Goal: Task Accomplishment & Management: Manage account settings

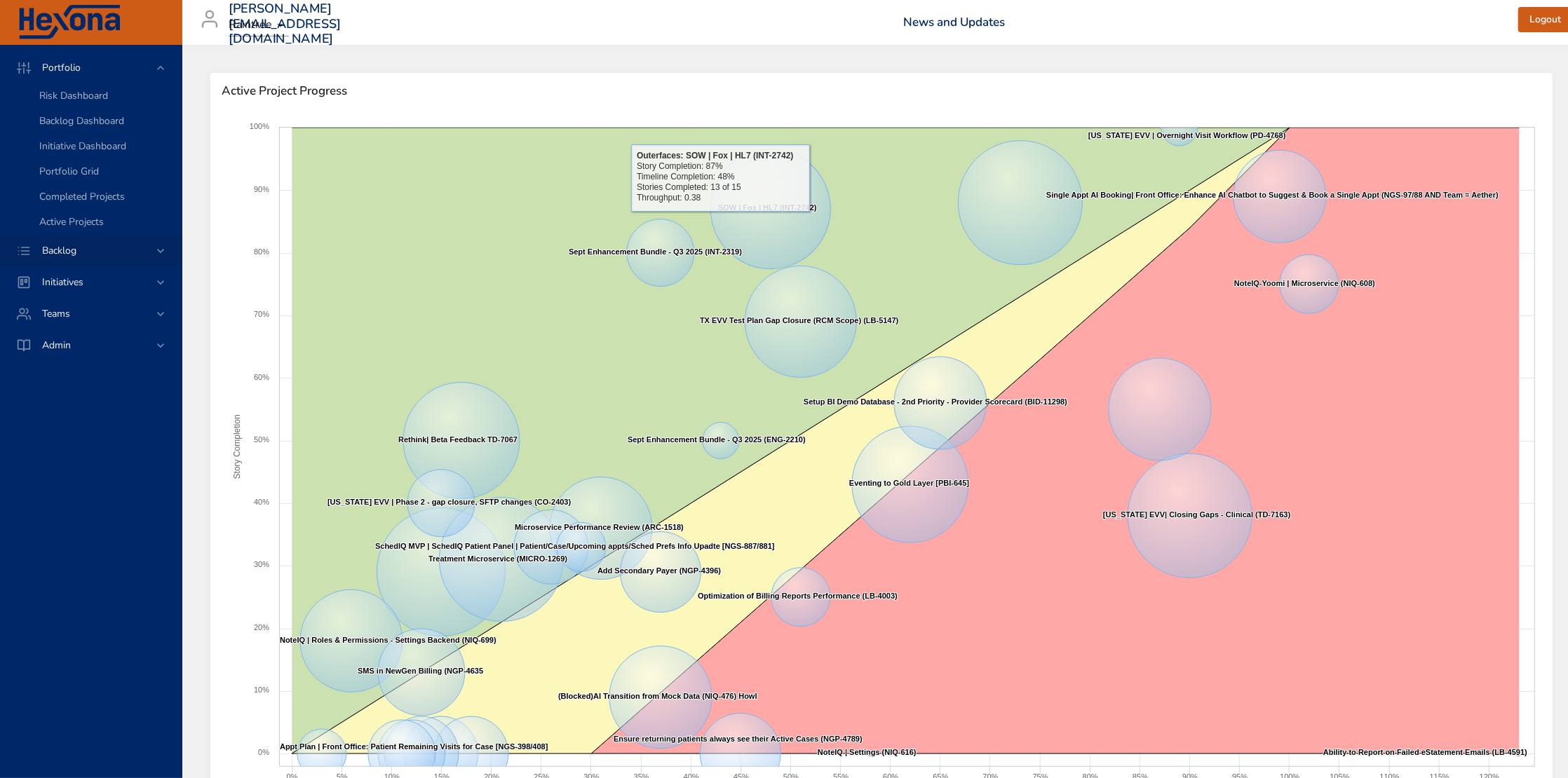
click at [47, 251] on span "Backlog" at bounding box center [59, 251] width 56 height 13
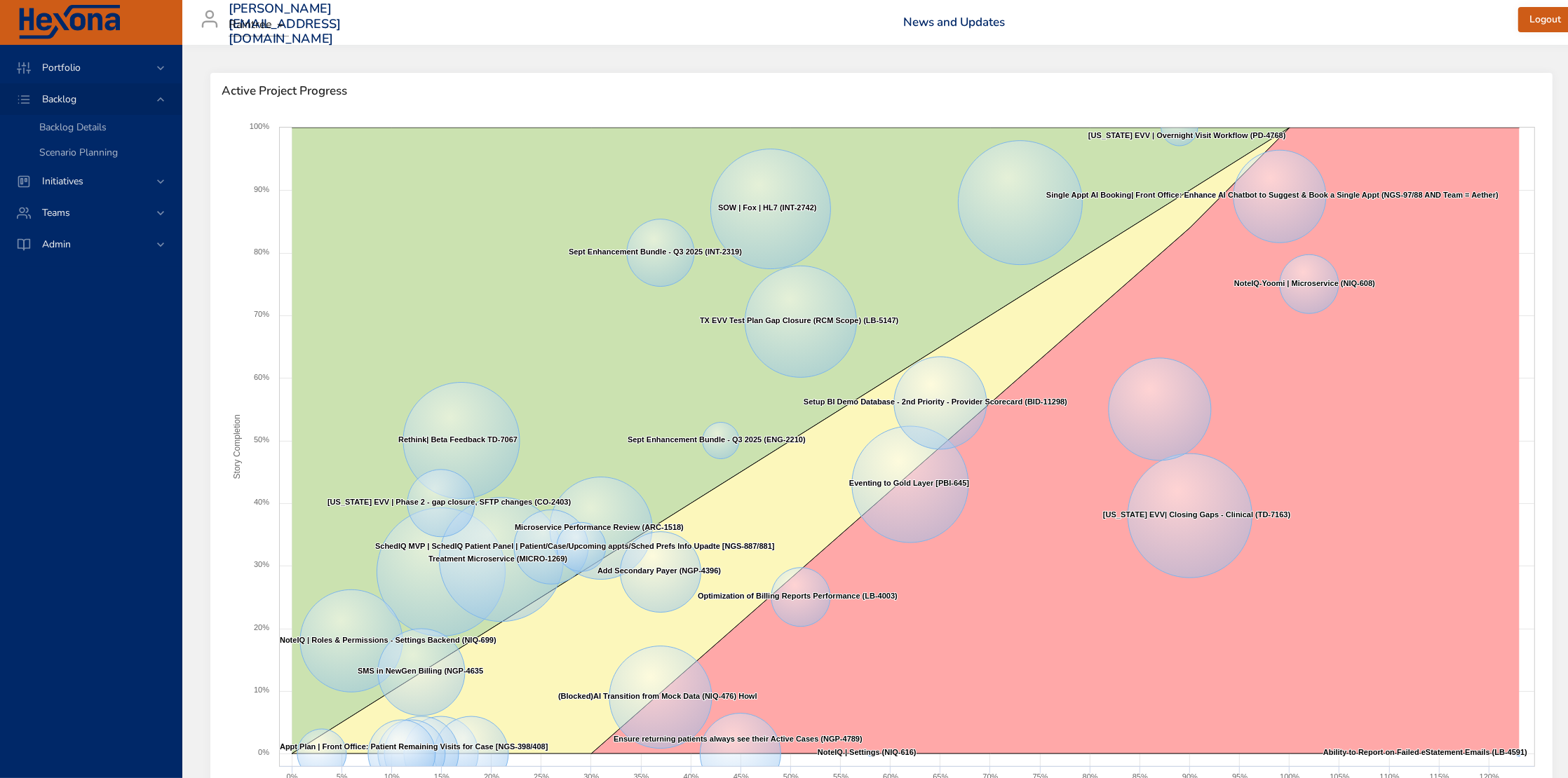
drag, startPoint x: 64, startPoint y: 127, endPoint x: 61, endPoint y: 96, distance: 31.1
click at [64, 127] on span "Backlog Details" at bounding box center [73, 127] width 67 height 13
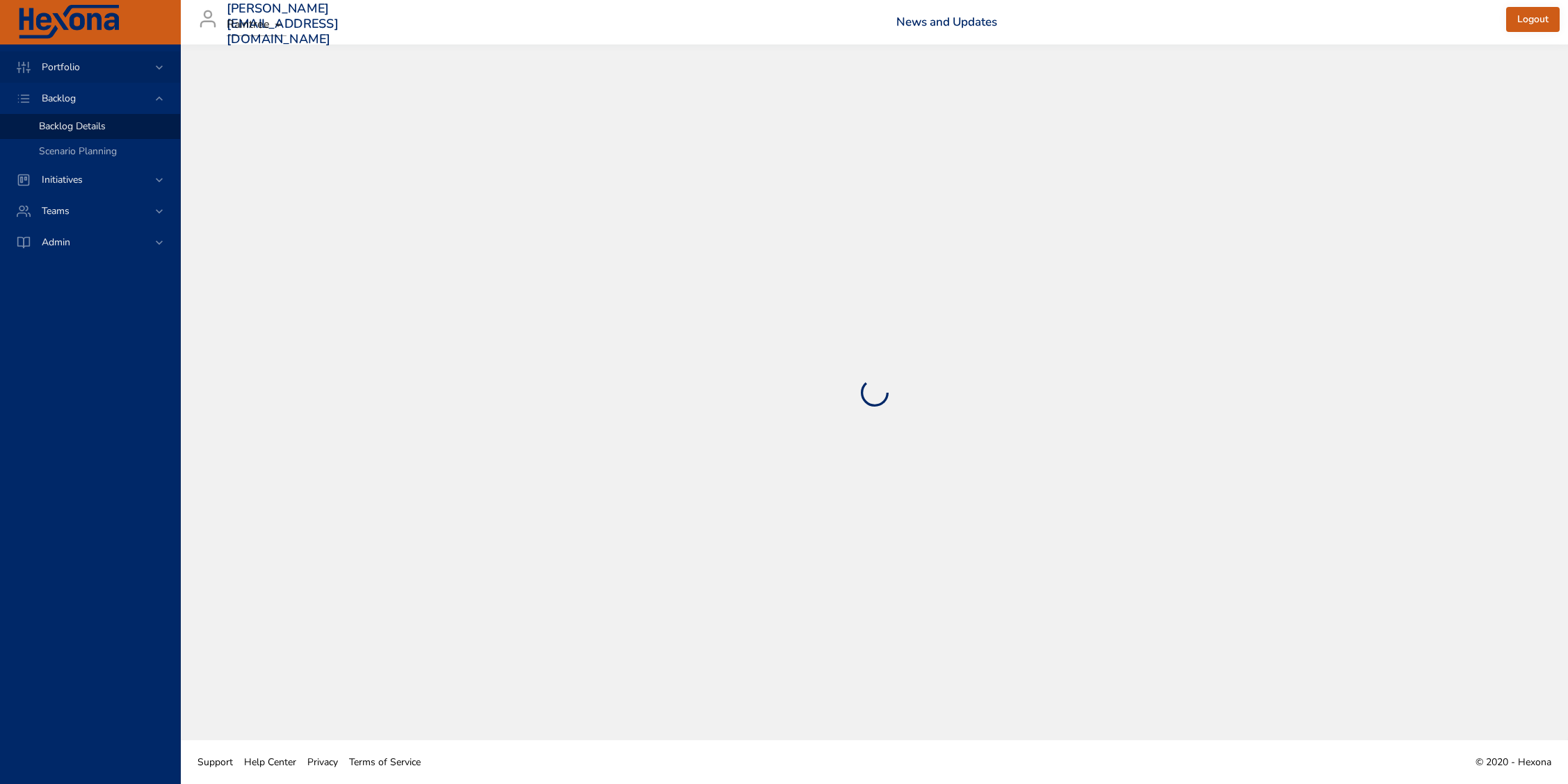
click at [60, 69] on span "Portfolio" at bounding box center [61, 67] width 60 height 13
click at [64, 161] on link "Portfolio Grid" at bounding box center [89, 171] width 180 height 25
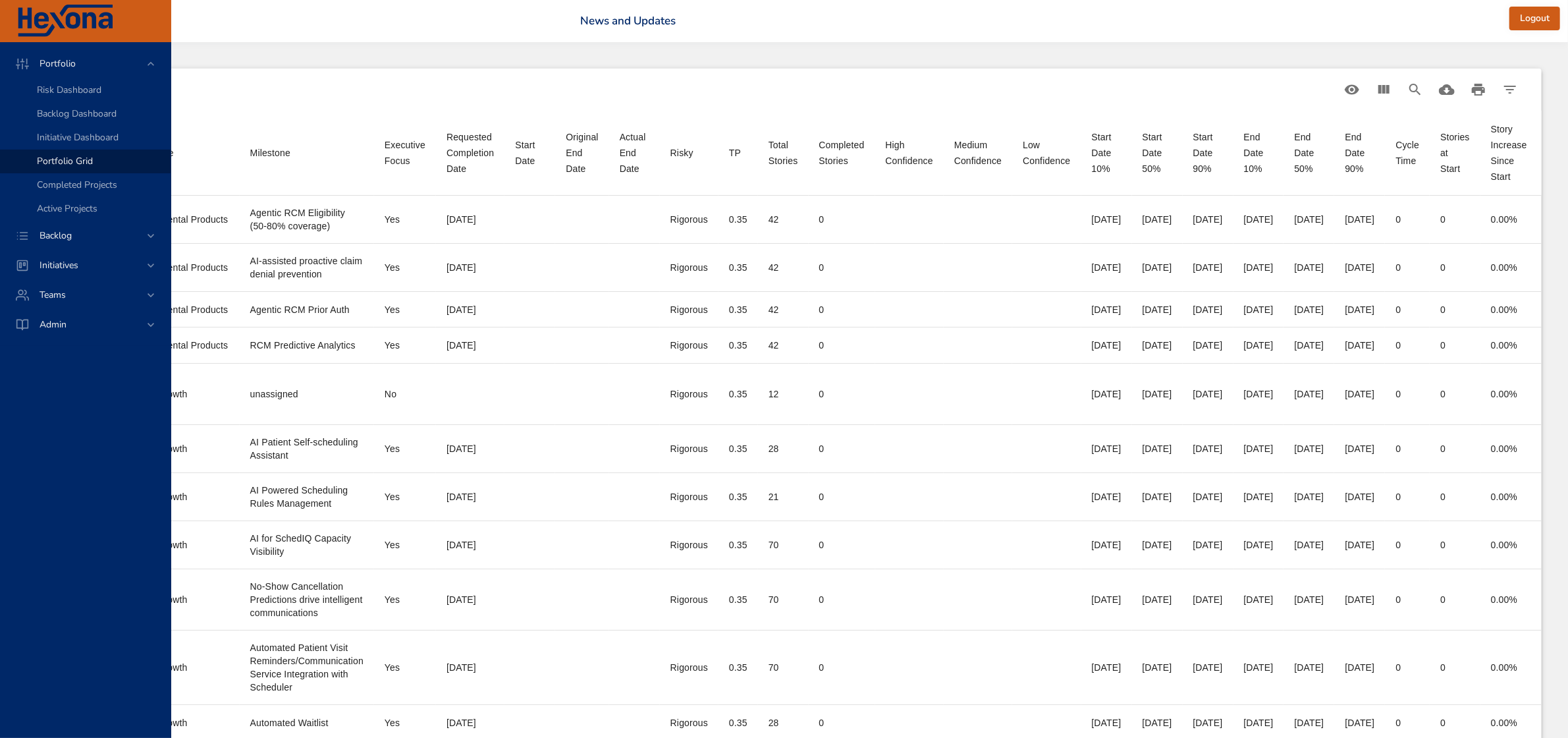
scroll to position [0, 739]
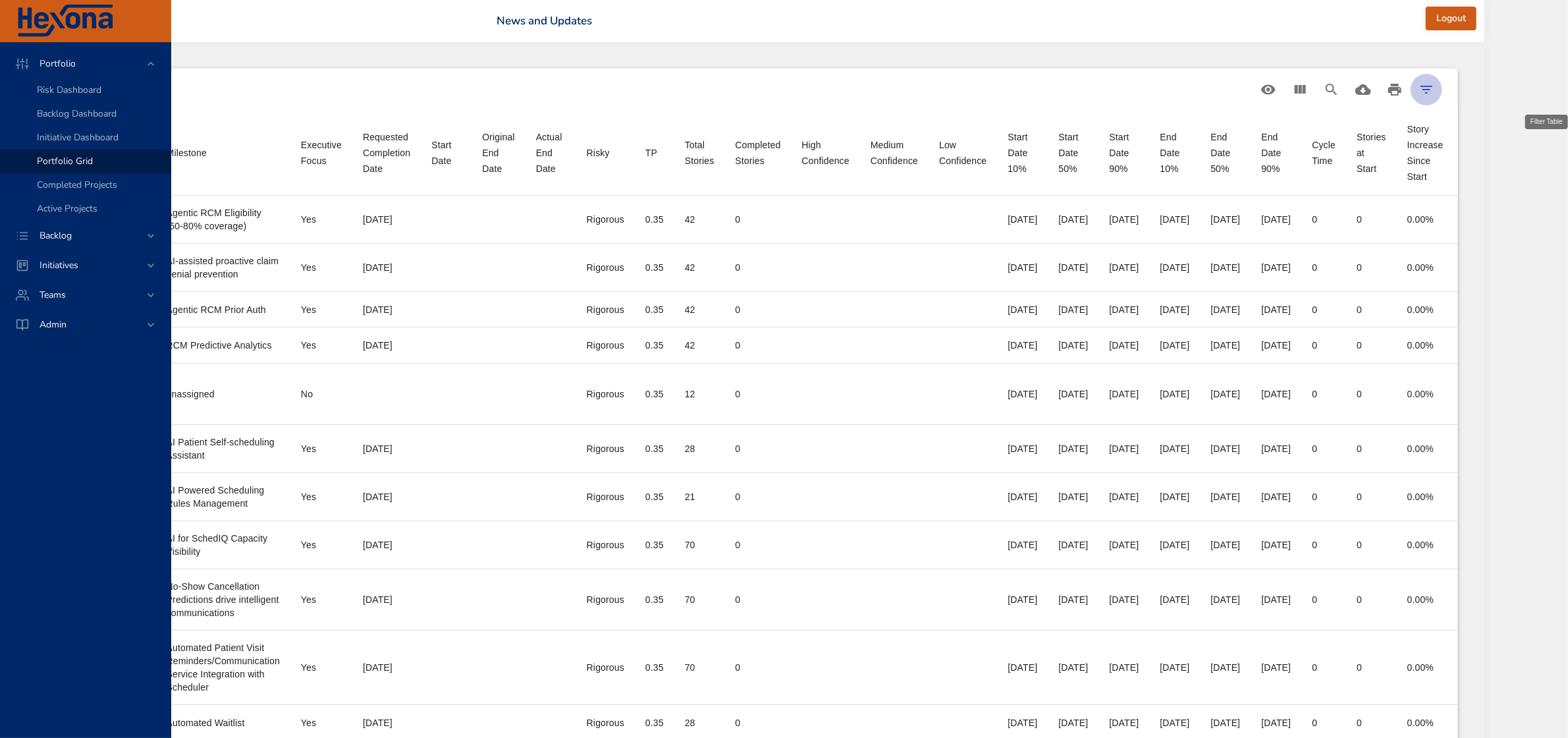
click at [1434, 93] on icon "Filter Table" at bounding box center [1426, 89] width 16 height 16
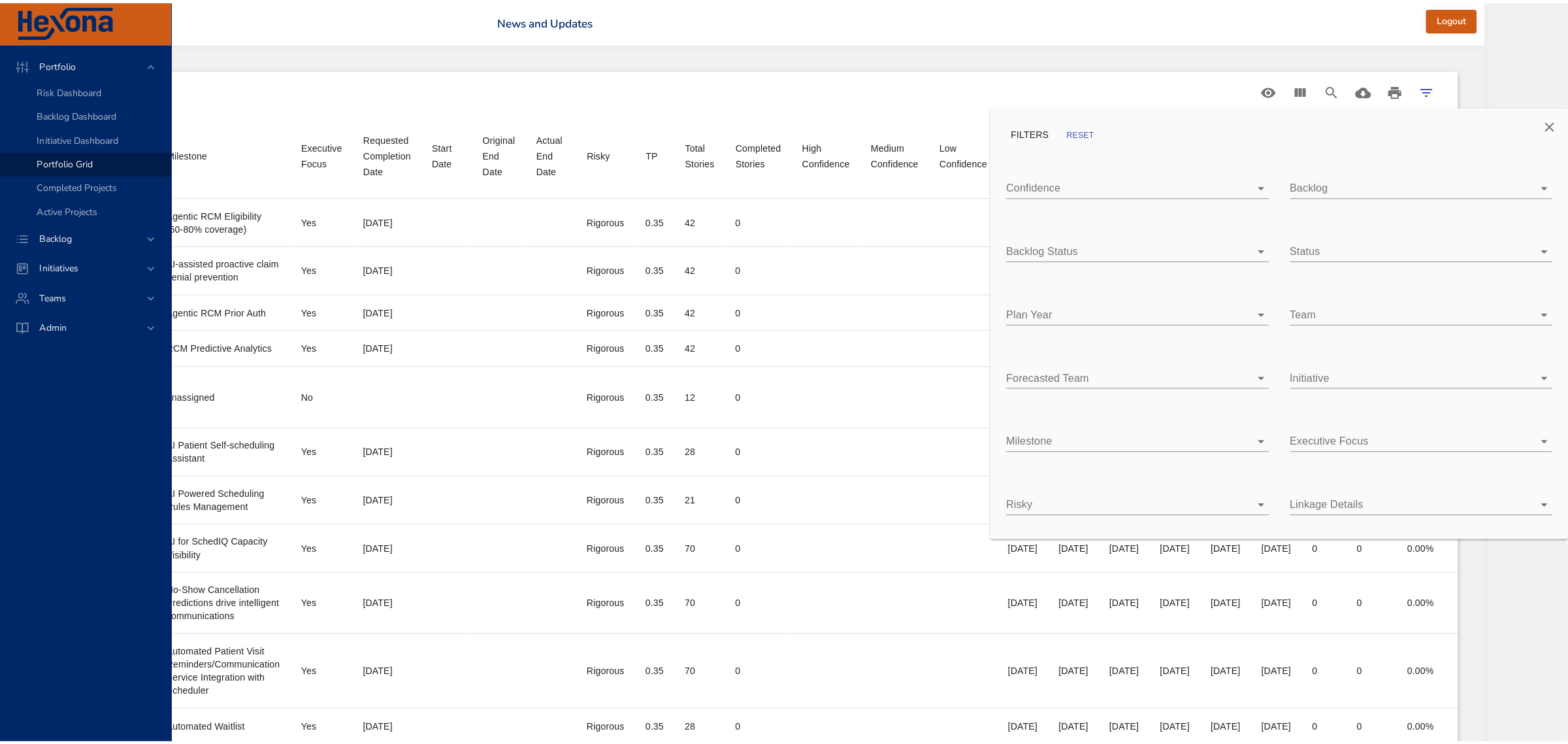
scroll to position [0, 722]
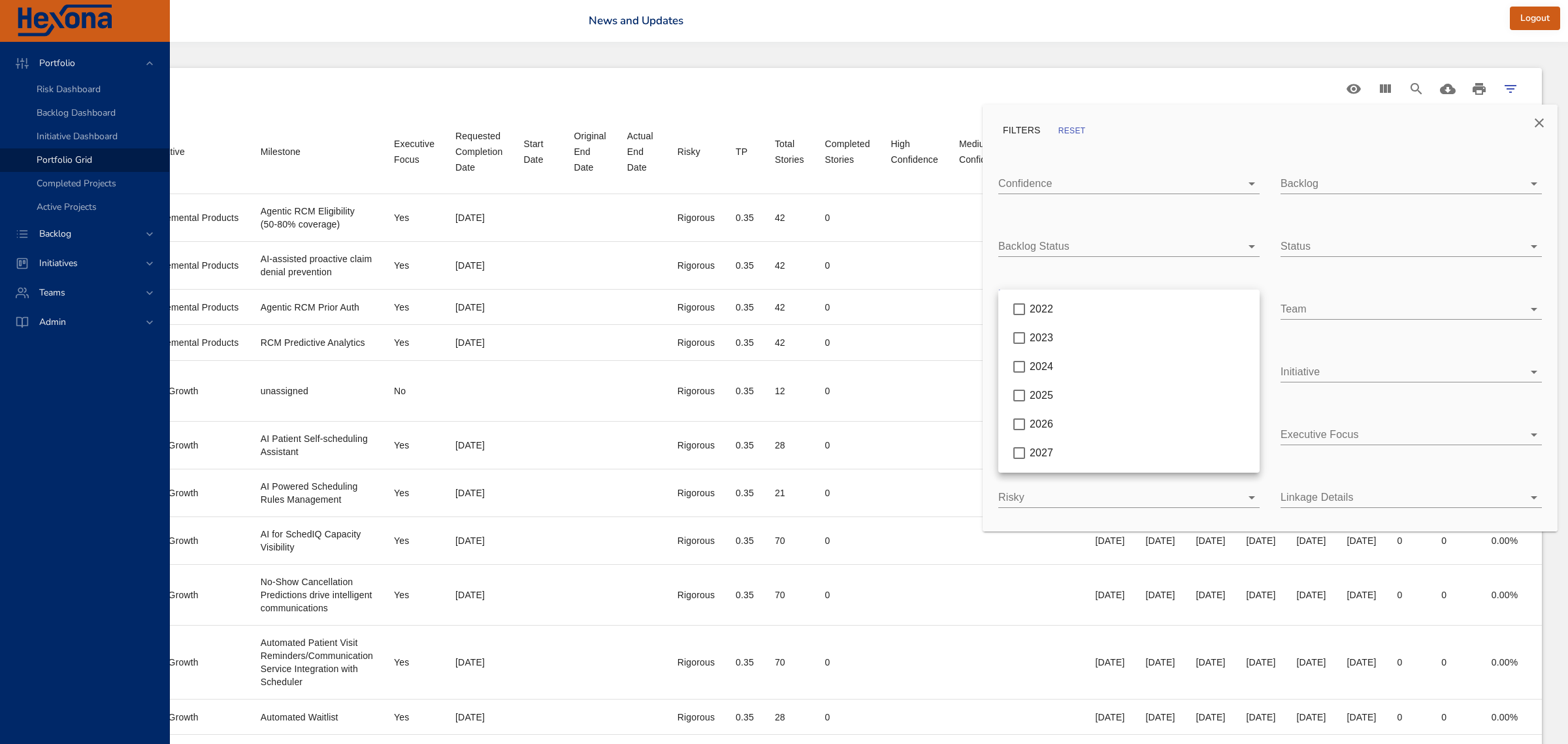
click at [966, 311] on body "Portfolio Risk Dashboard Backlog Dashboard Initiative Dashboard Portfolio Grid …" at bounding box center [181, 372] width 1568 height 744
click at [1036, 390] on span "2025" at bounding box center [1041, 395] width 24 height 11
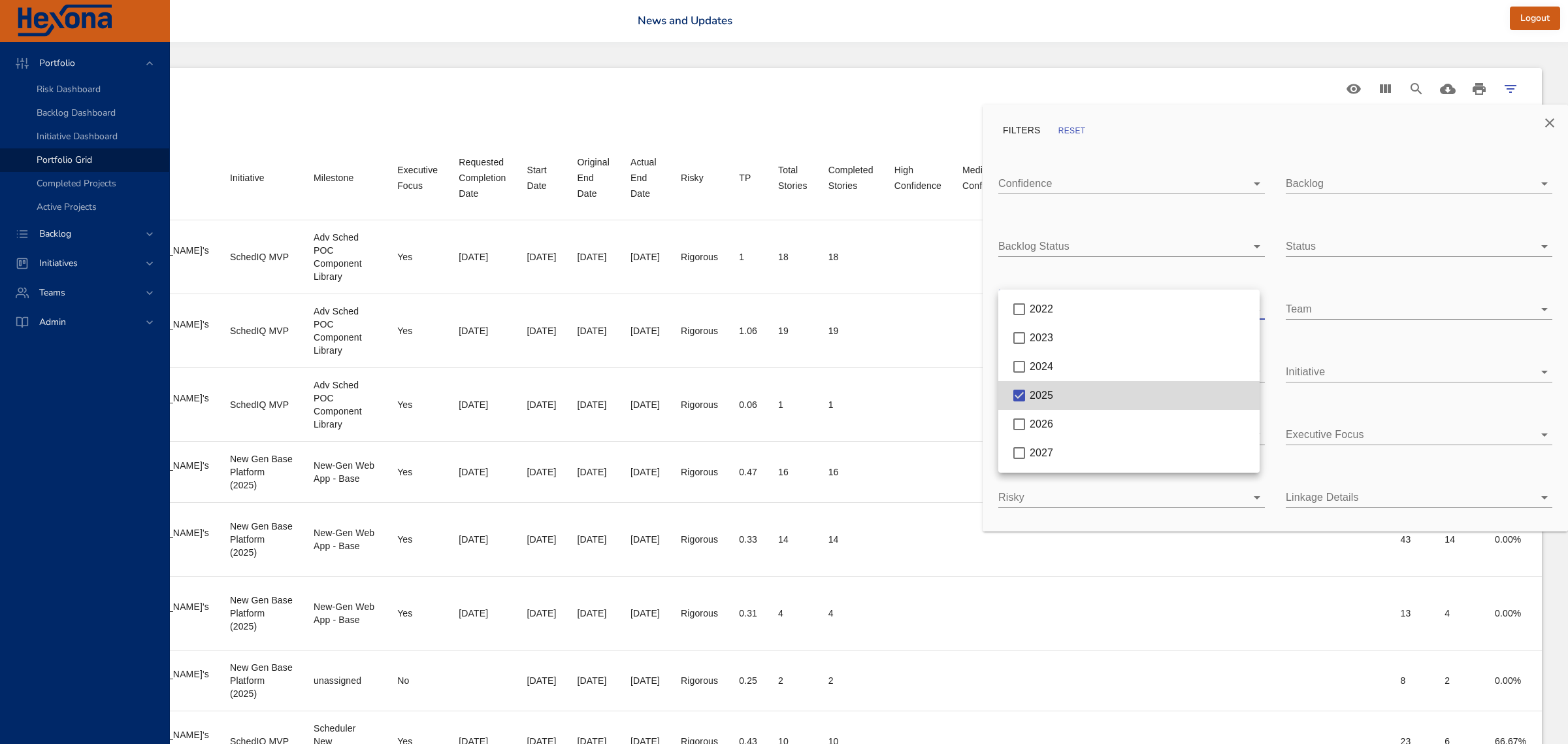
scroll to position [0, 620]
click at [1370, 376] on div at bounding box center [784, 372] width 1568 height 744
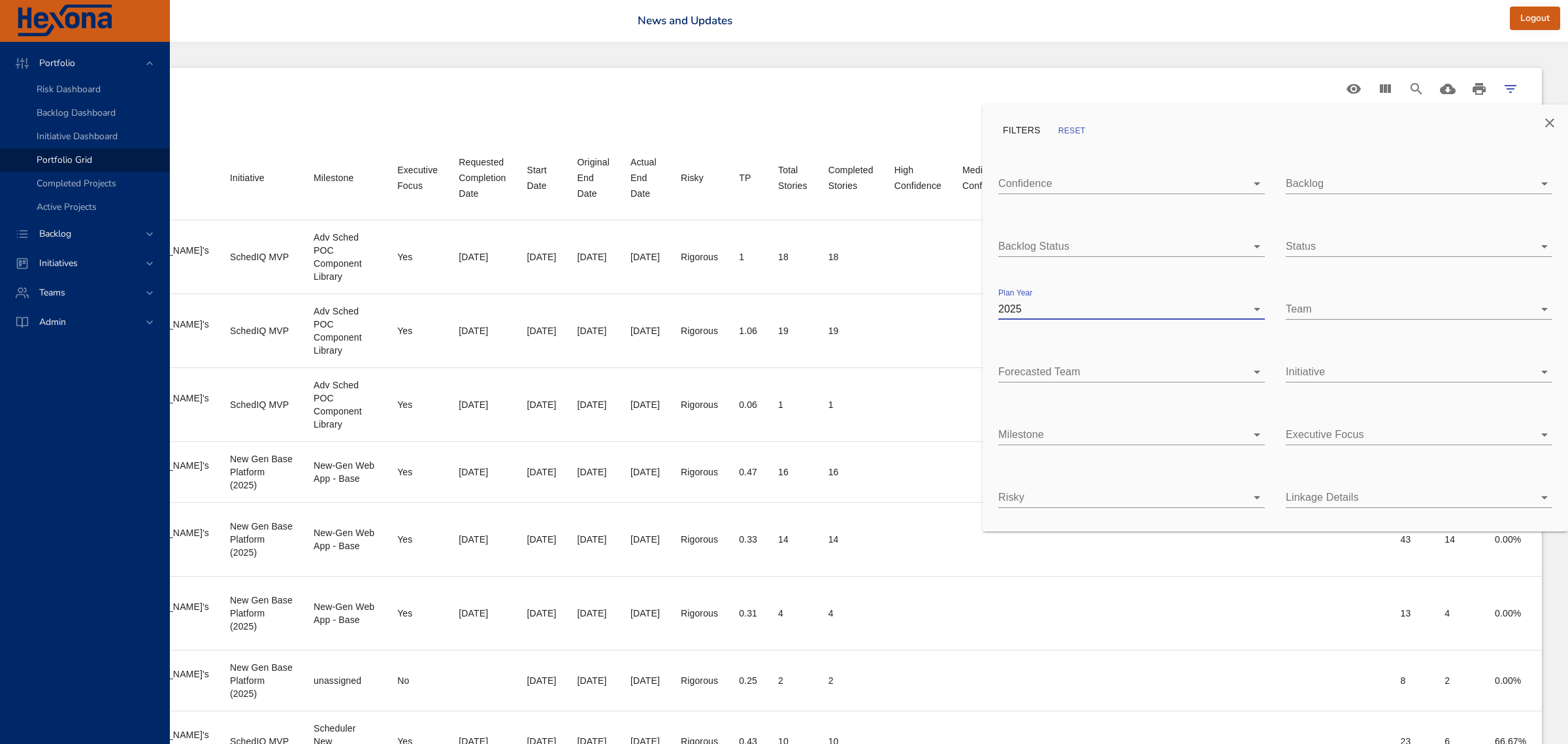
click at [1064, 426] on body "Portfolio Risk Dashboard Backlog Dashboard Initiative Dashboard Portfolio Grid …" at bounding box center [280, 372] width 1568 height 744
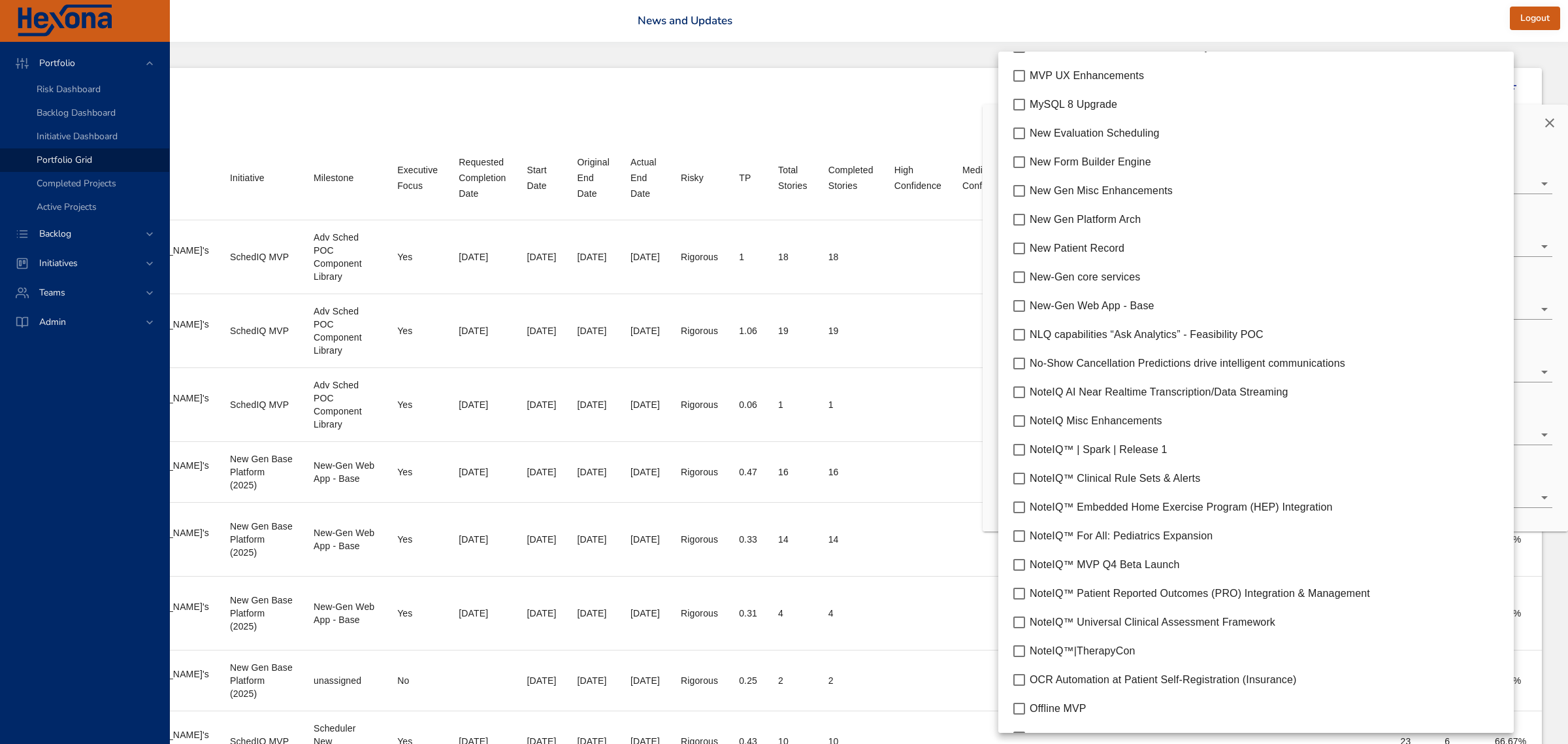
scroll to position [3268, 0]
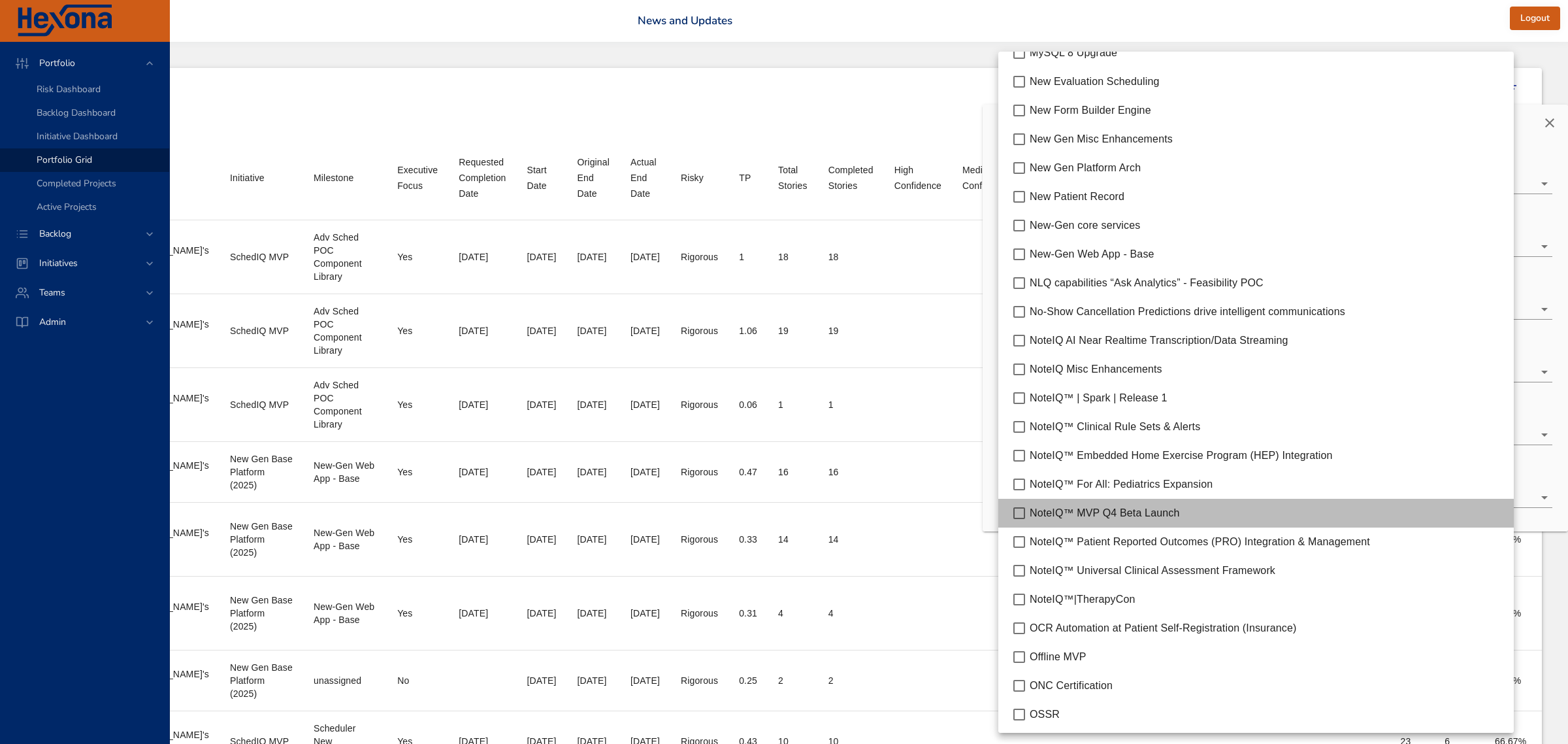
click at [1104, 515] on span "NoteIQ™ MVP Q4 Beta Launch" at bounding box center [1104, 513] width 150 height 11
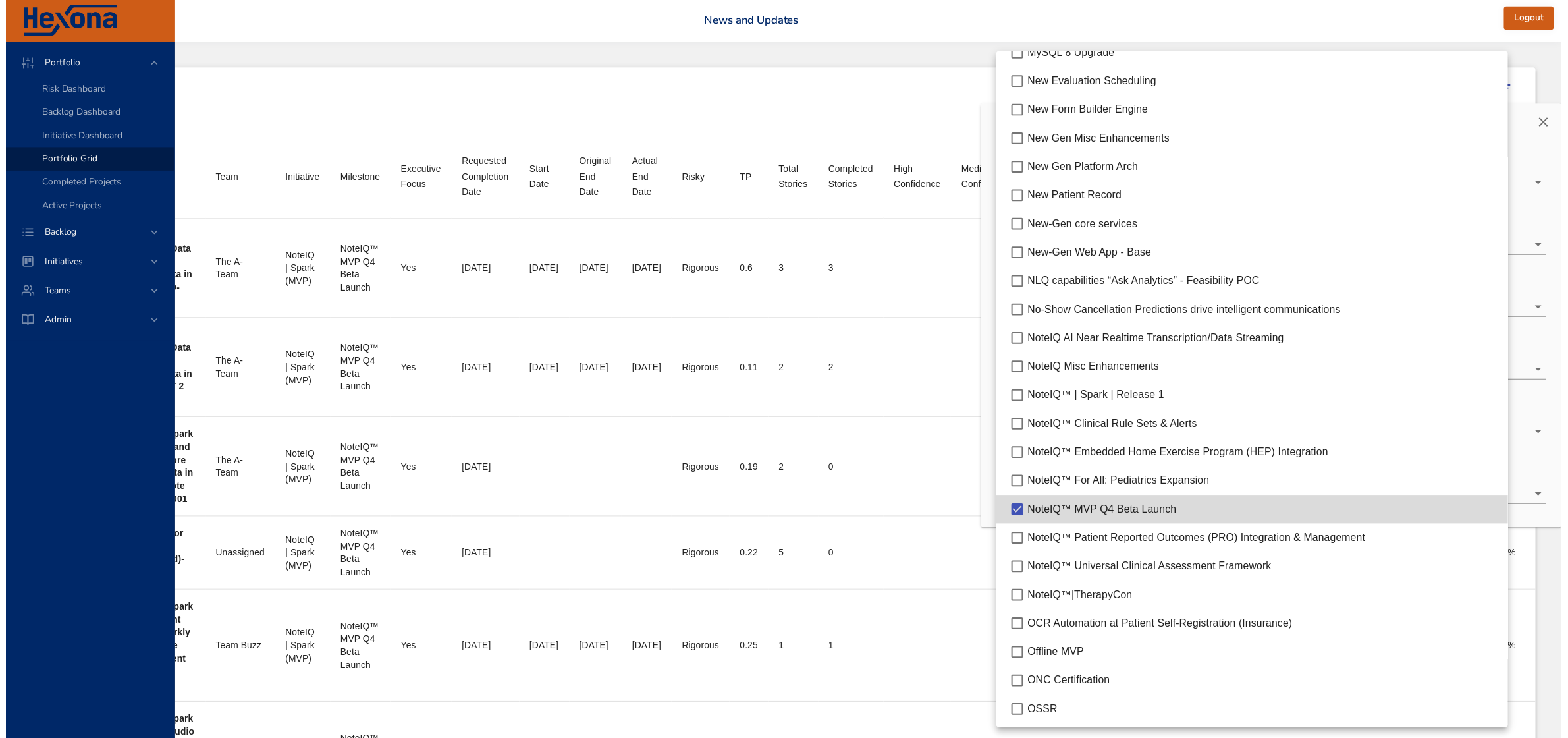
scroll to position [0, 528]
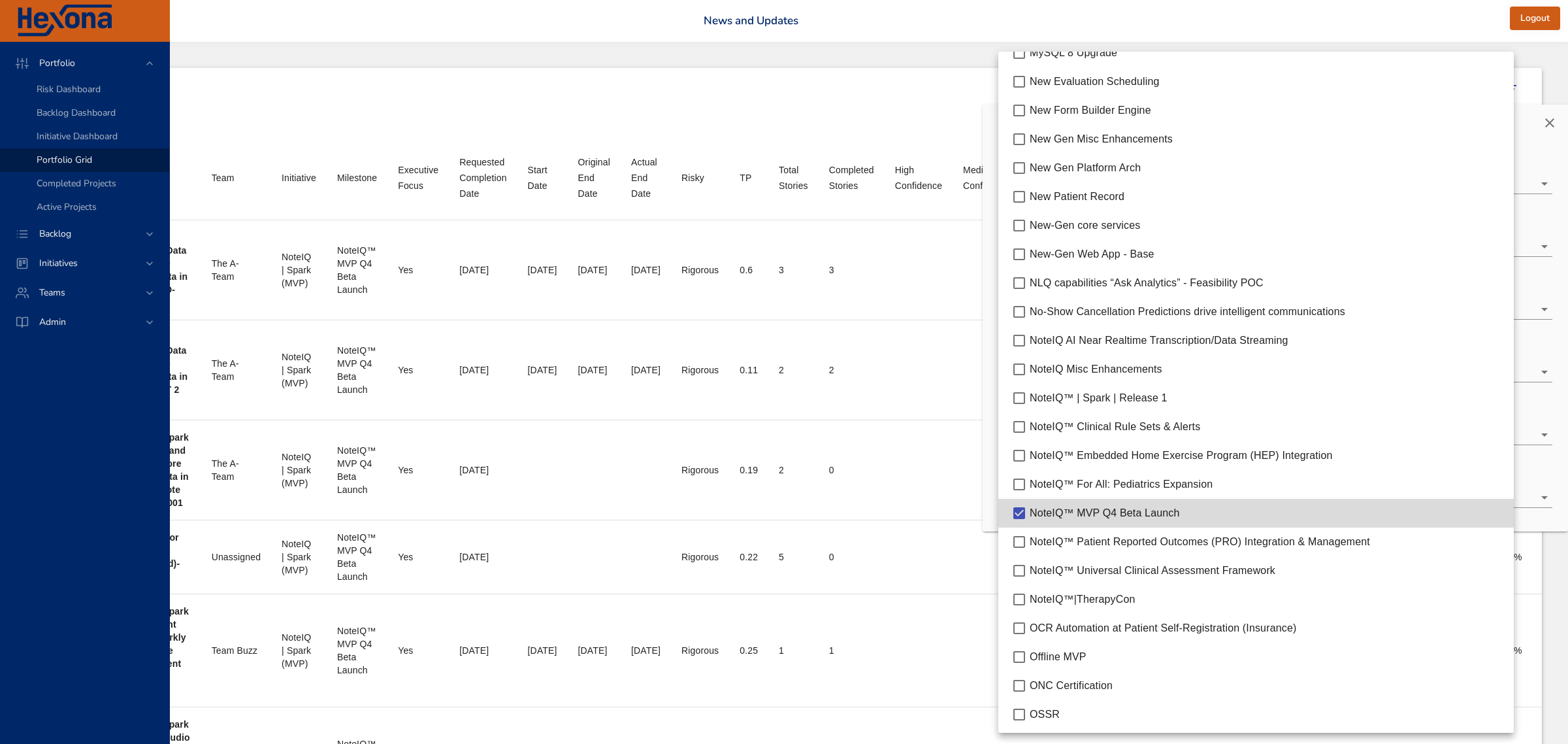
click at [1413, 13] on div at bounding box center [784, 372] width 1568 height 744
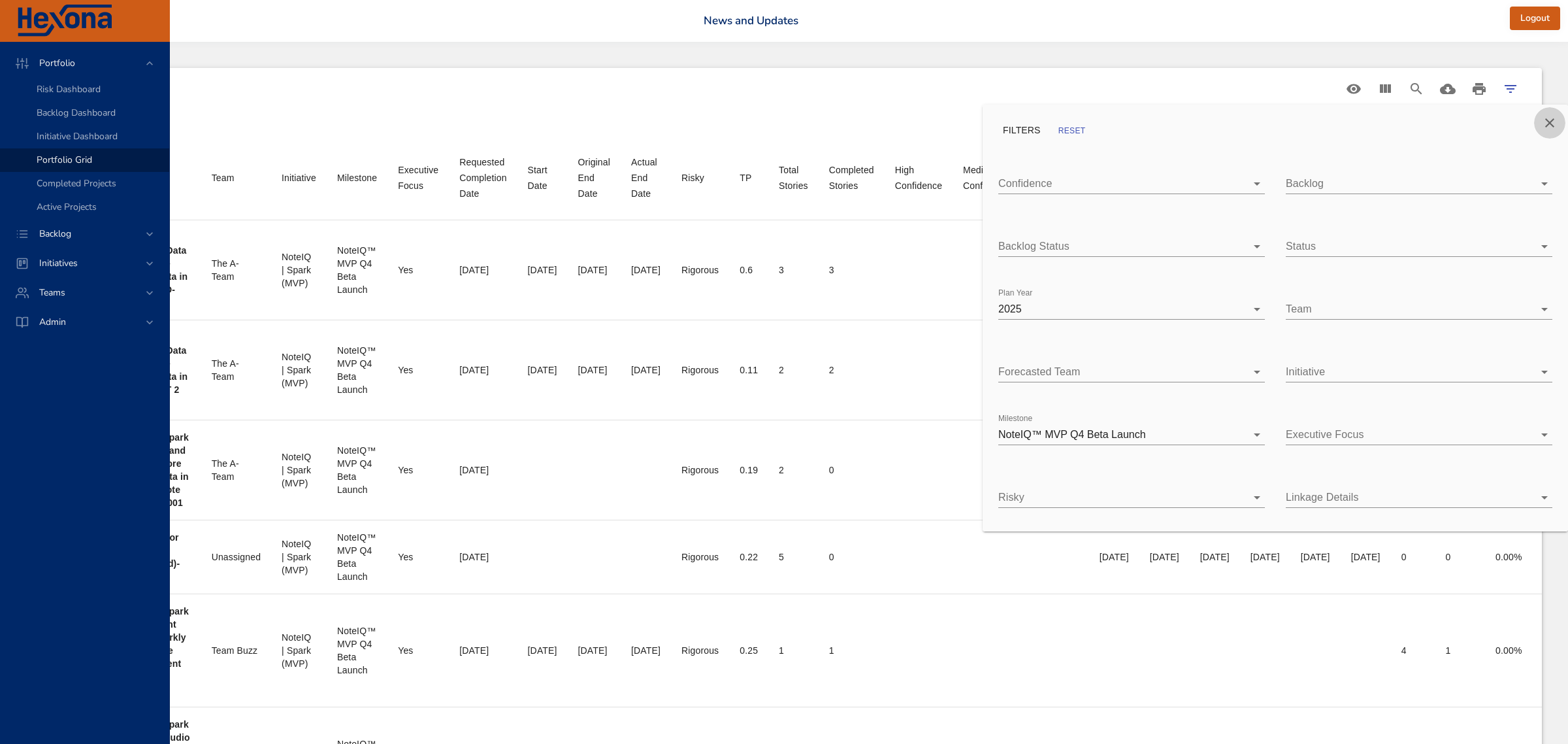
click at [1472, 118] on icon "Close" at bounding box center [1549, 123] width 16 height 16
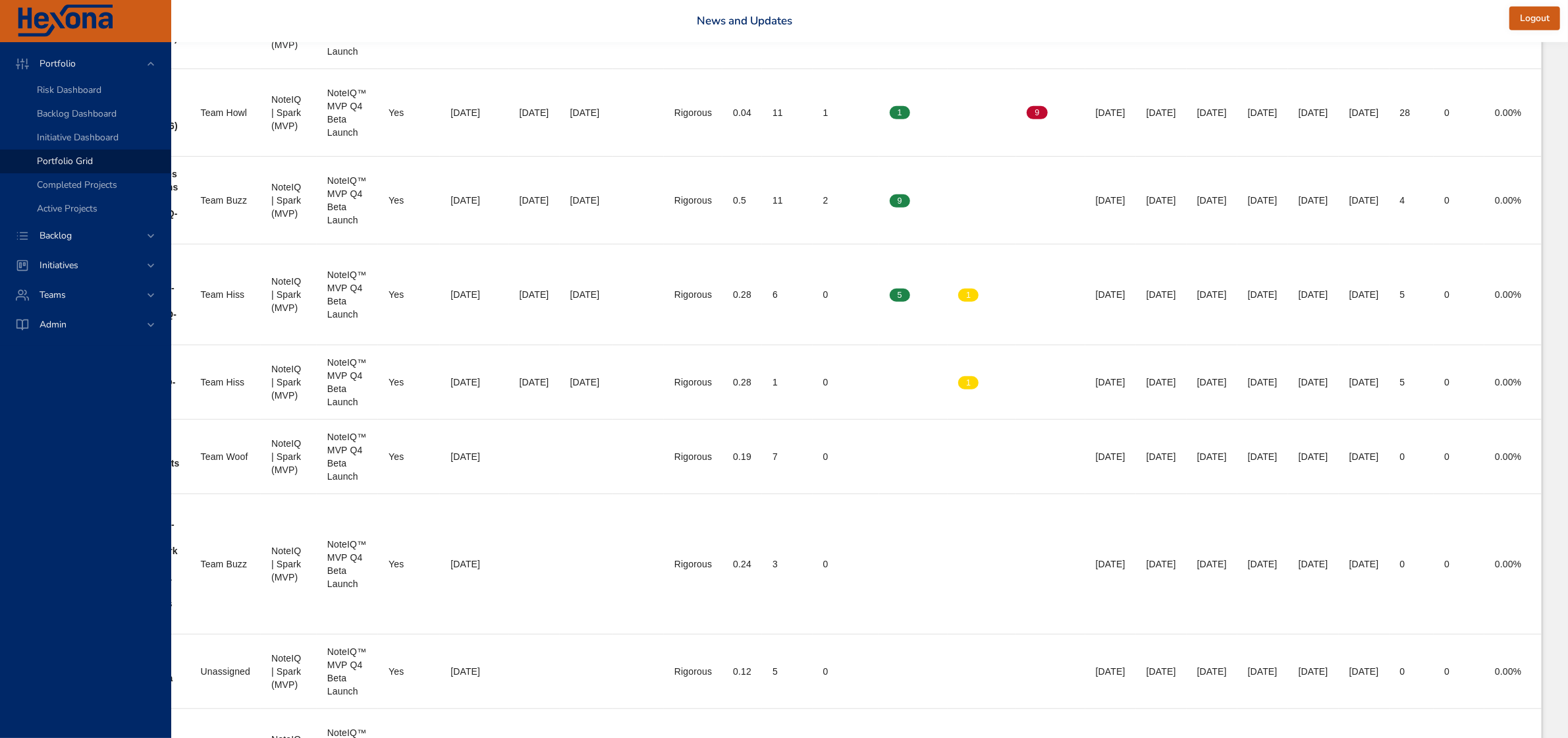
scroll to position [918, 541]
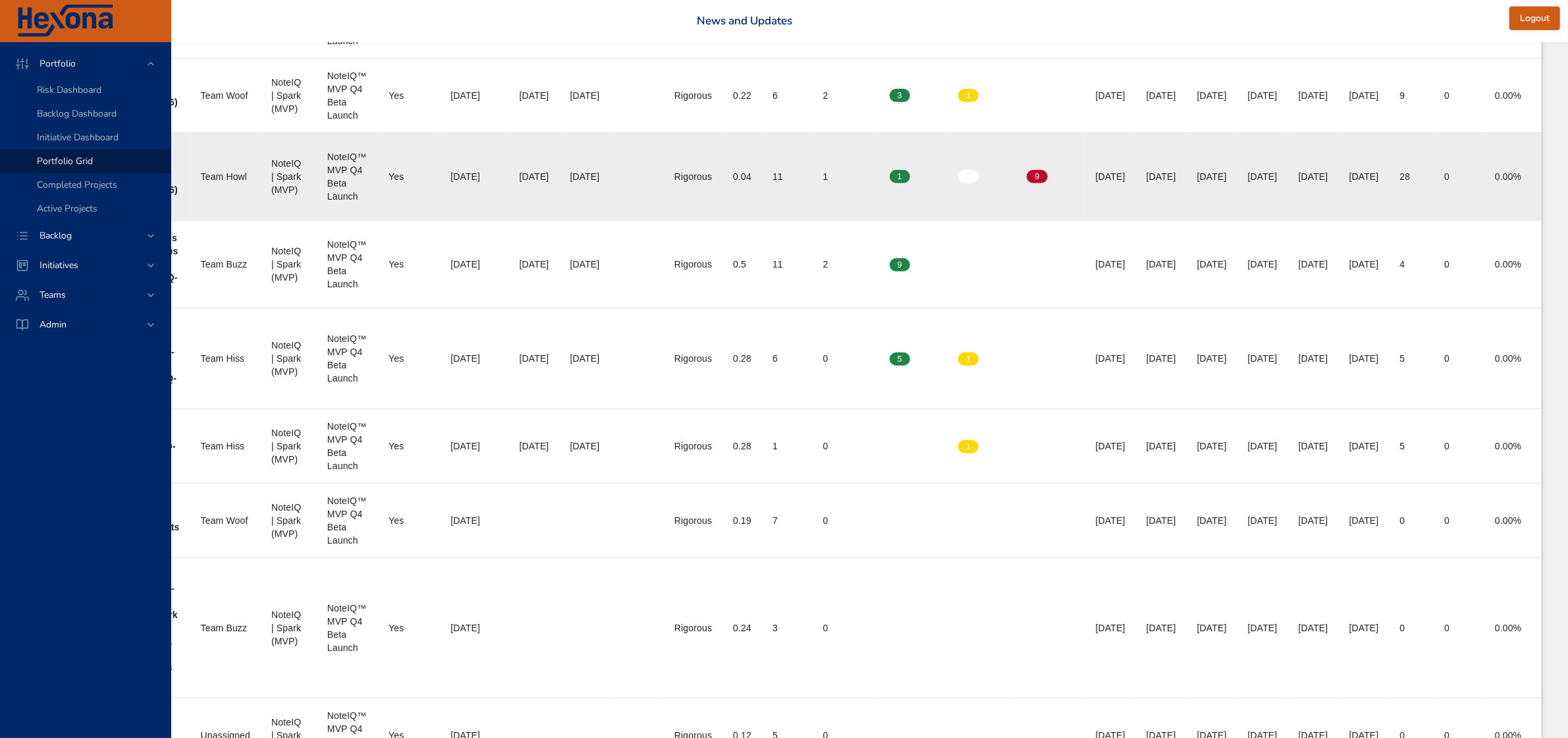
drag, startPoint x: 1264, startPoint y: 179, endPoint x: 1315, endPoint y: 178, distance: 51.0
click at [1315, 178] on td "End Date 50% [DATE]" at bounding box center [1313, 176] width 51 height 88
drag, startPoint x: 1190, startPoint y: 179, endPoint x: 1252, endPoint y: 181, distance: 62.0
click at [1252, 181] on td "End Date 10% [DATE]" at bounding box center [1262, 176] width 51 height 88
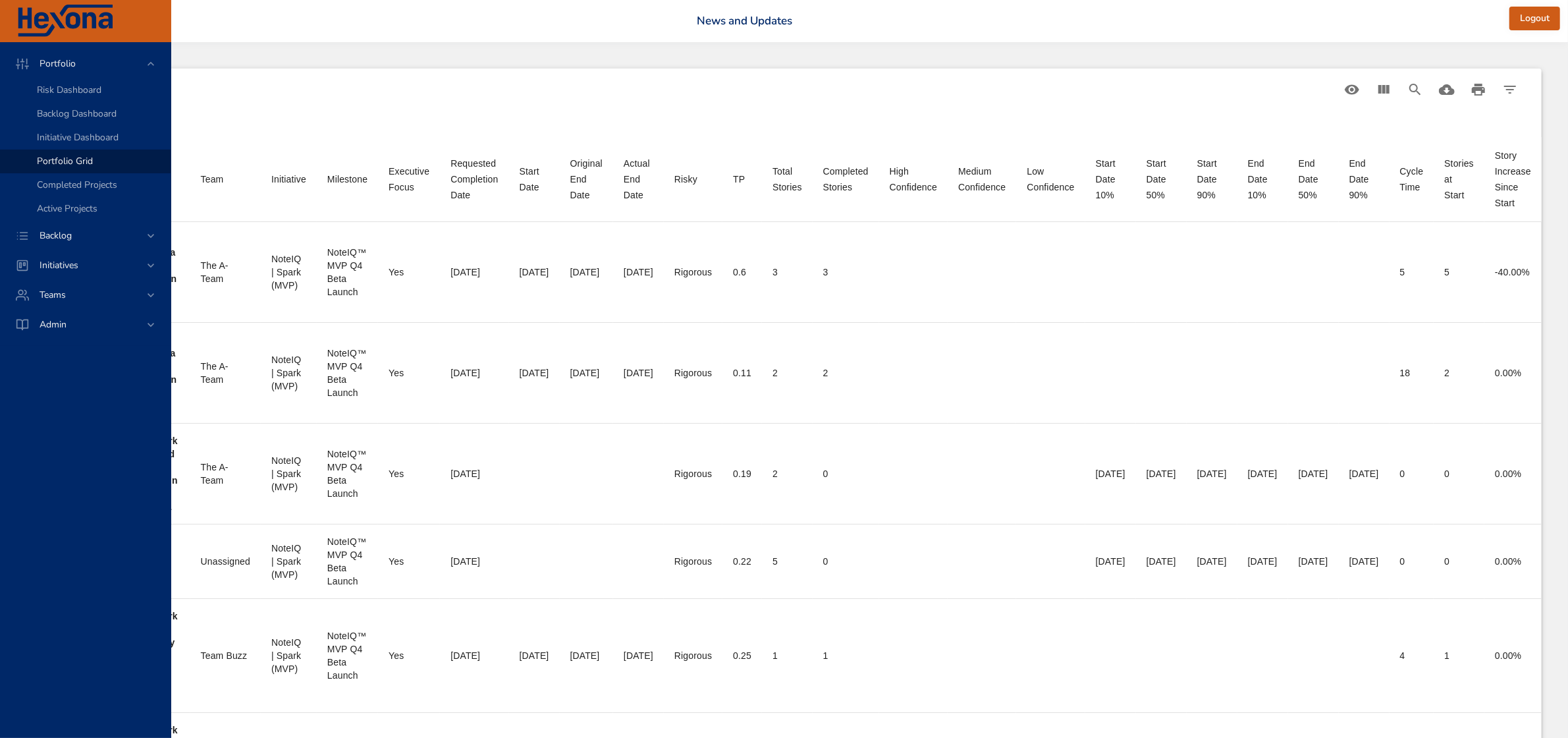
scroll to position [0, 541]
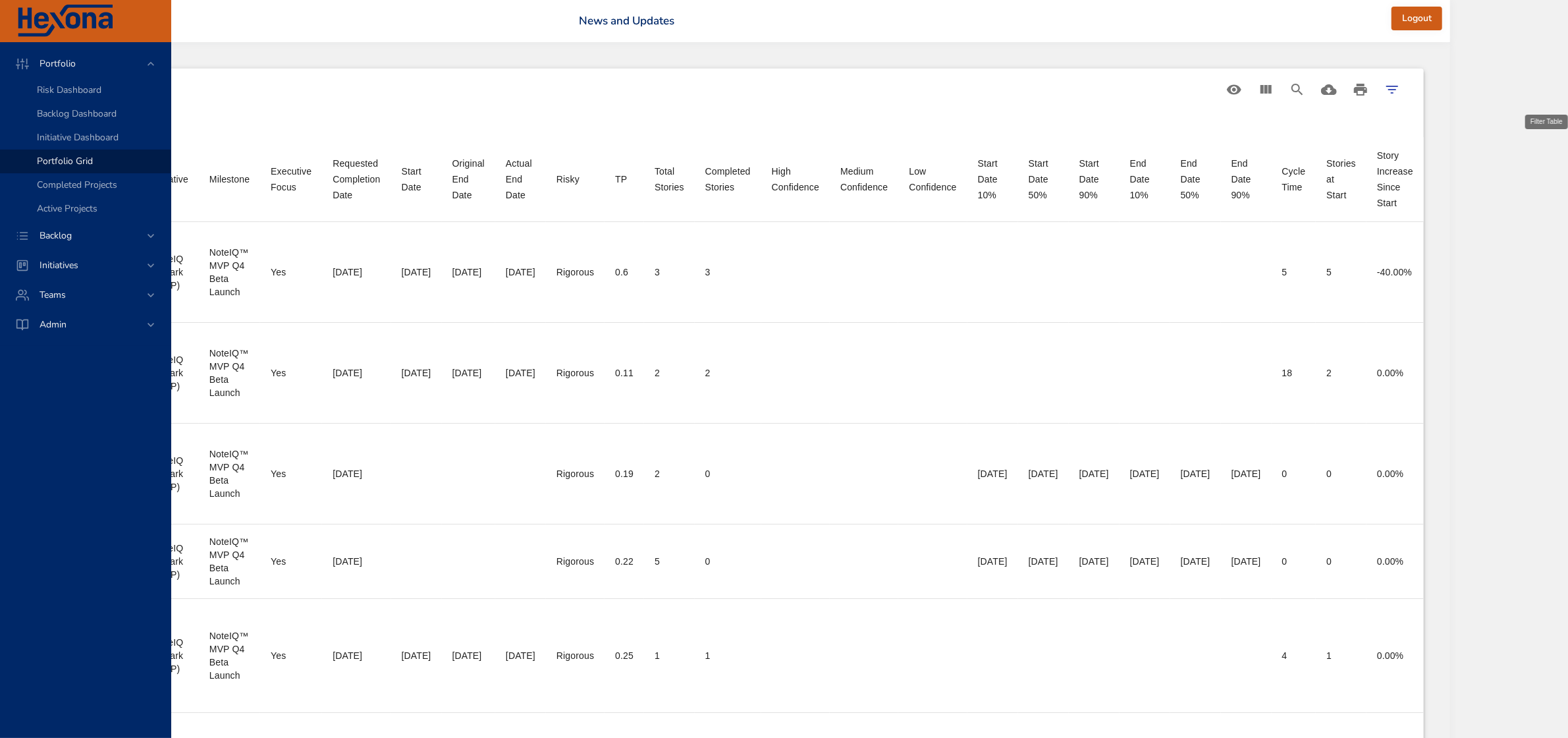
click at [1408, 87] on button "Filter Table" at bounding box center [1392, 89] width 32 height 32
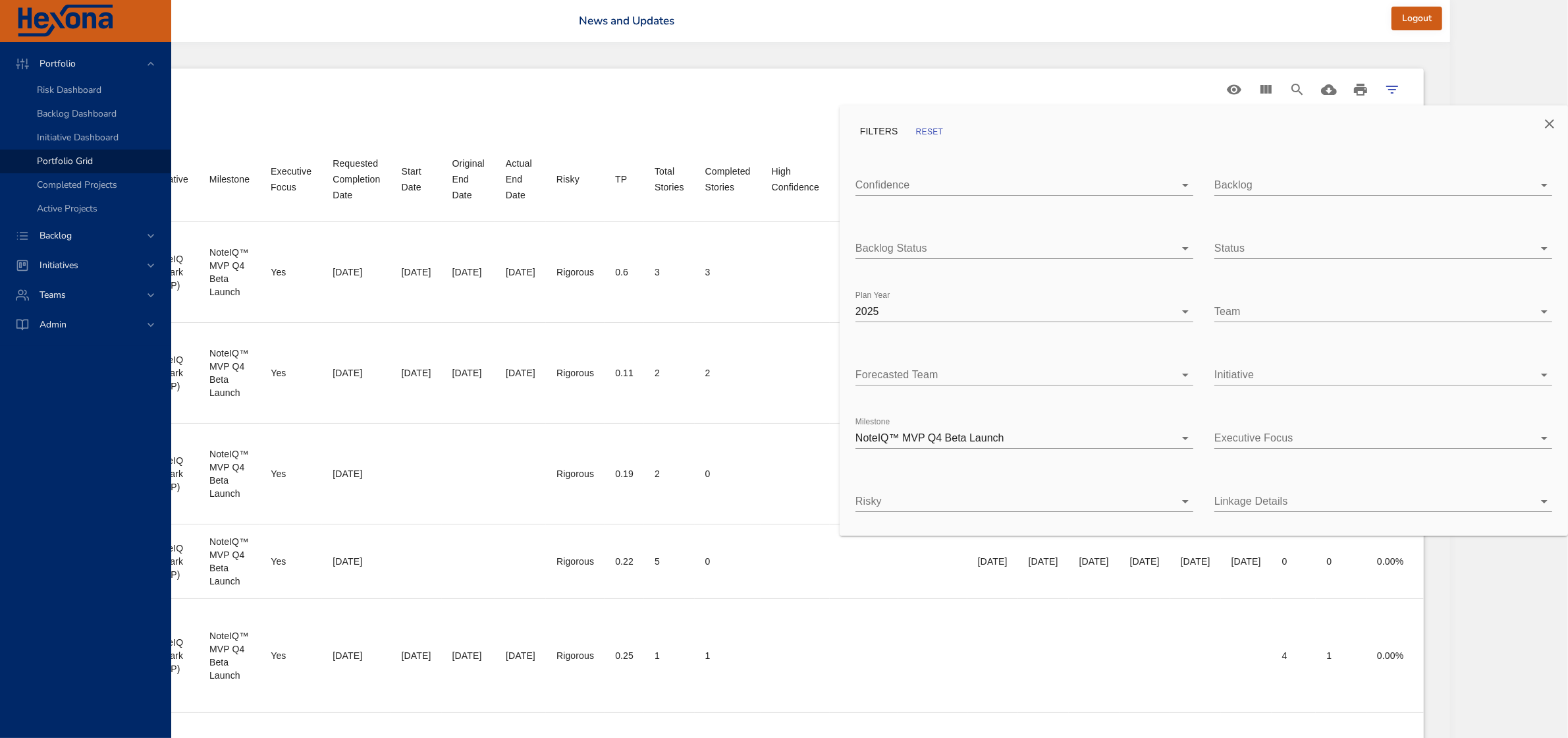
scroll to position [0, 528]
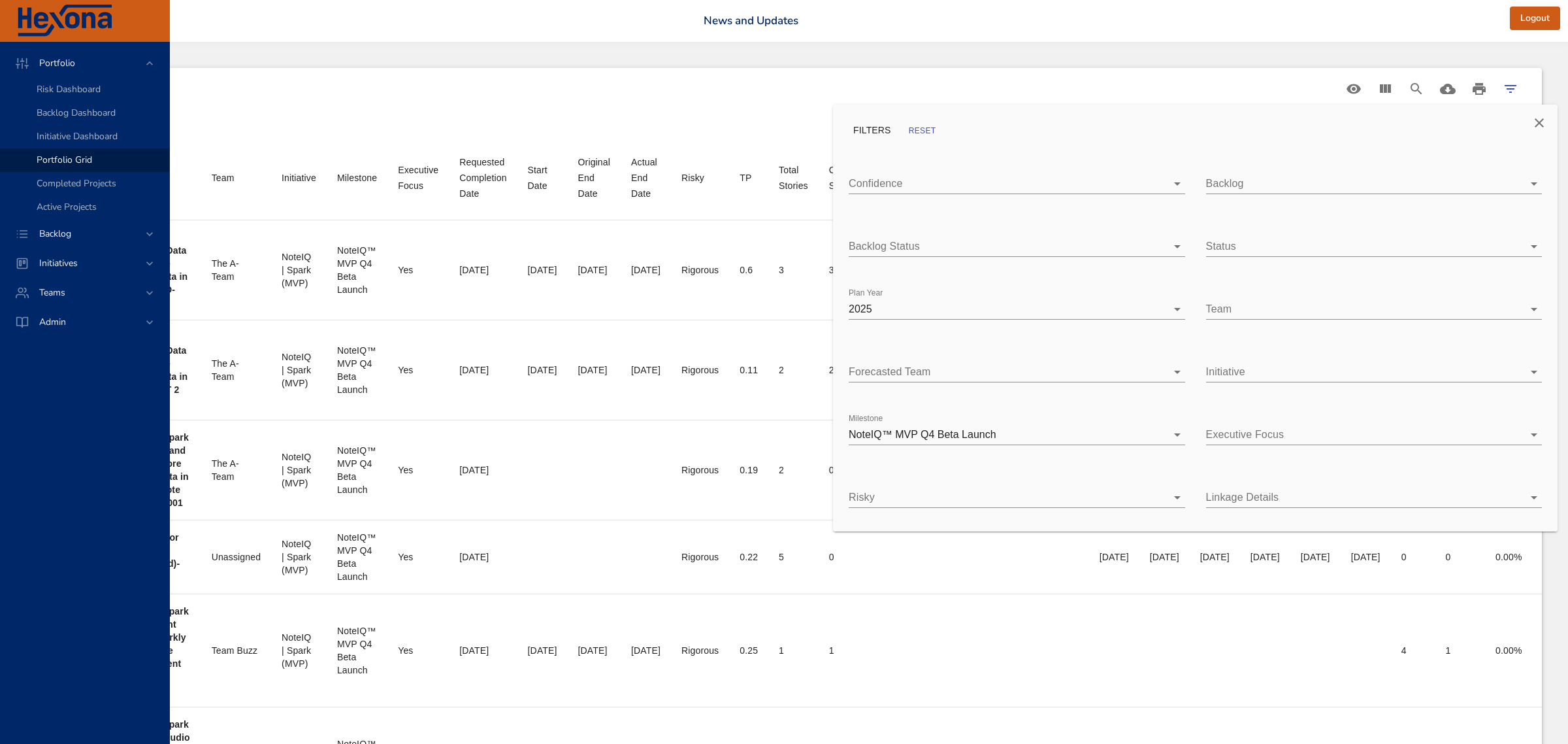
click at [1197, 181] on body "Portfolio Risk Dashboard Backlog Dashboard Initiative Dashboard Portfolio Grid …" at bounding box center [412, 372] width 1568 height 744
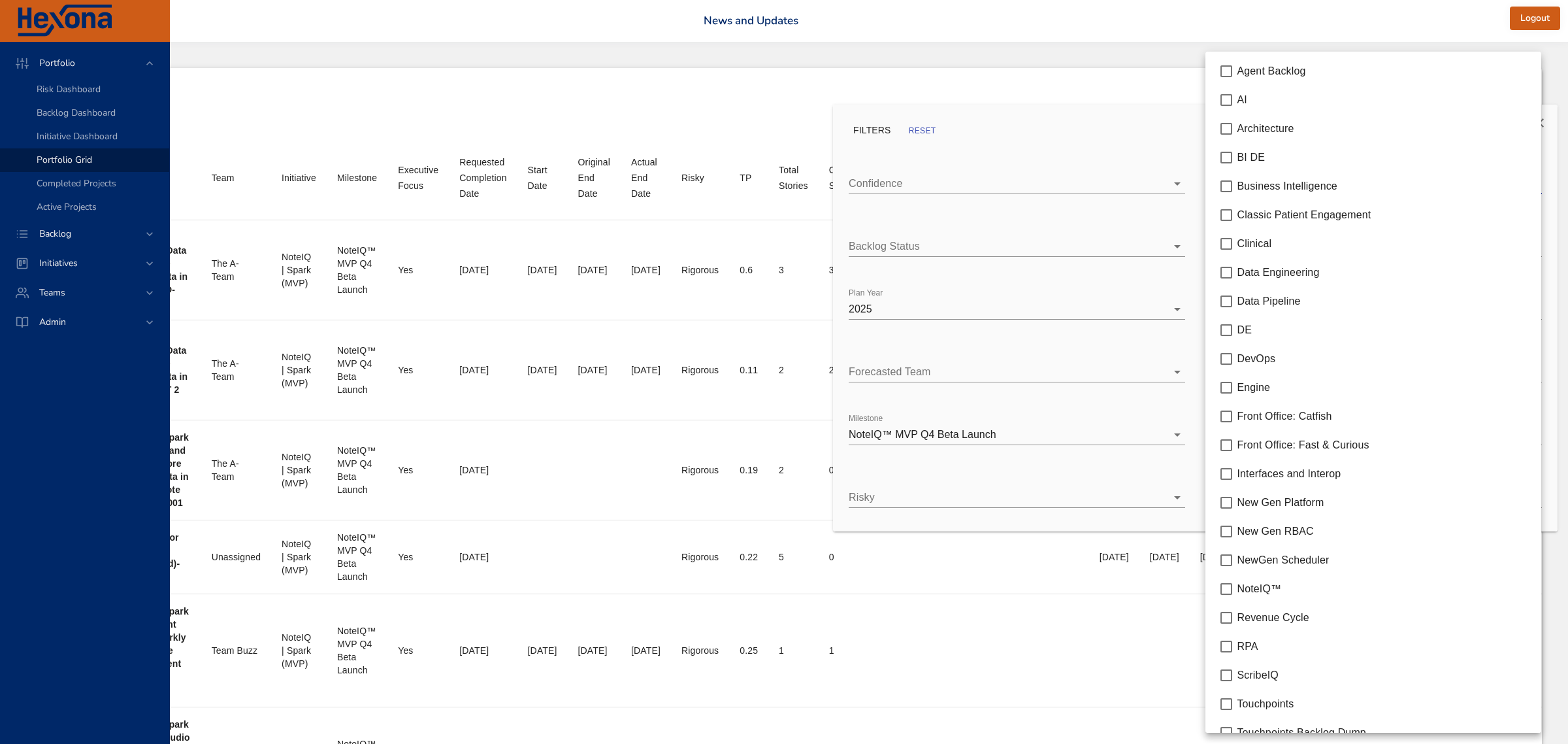
click at [1131, 158] on div at bounding box center [784, 372] width 1568 height 744
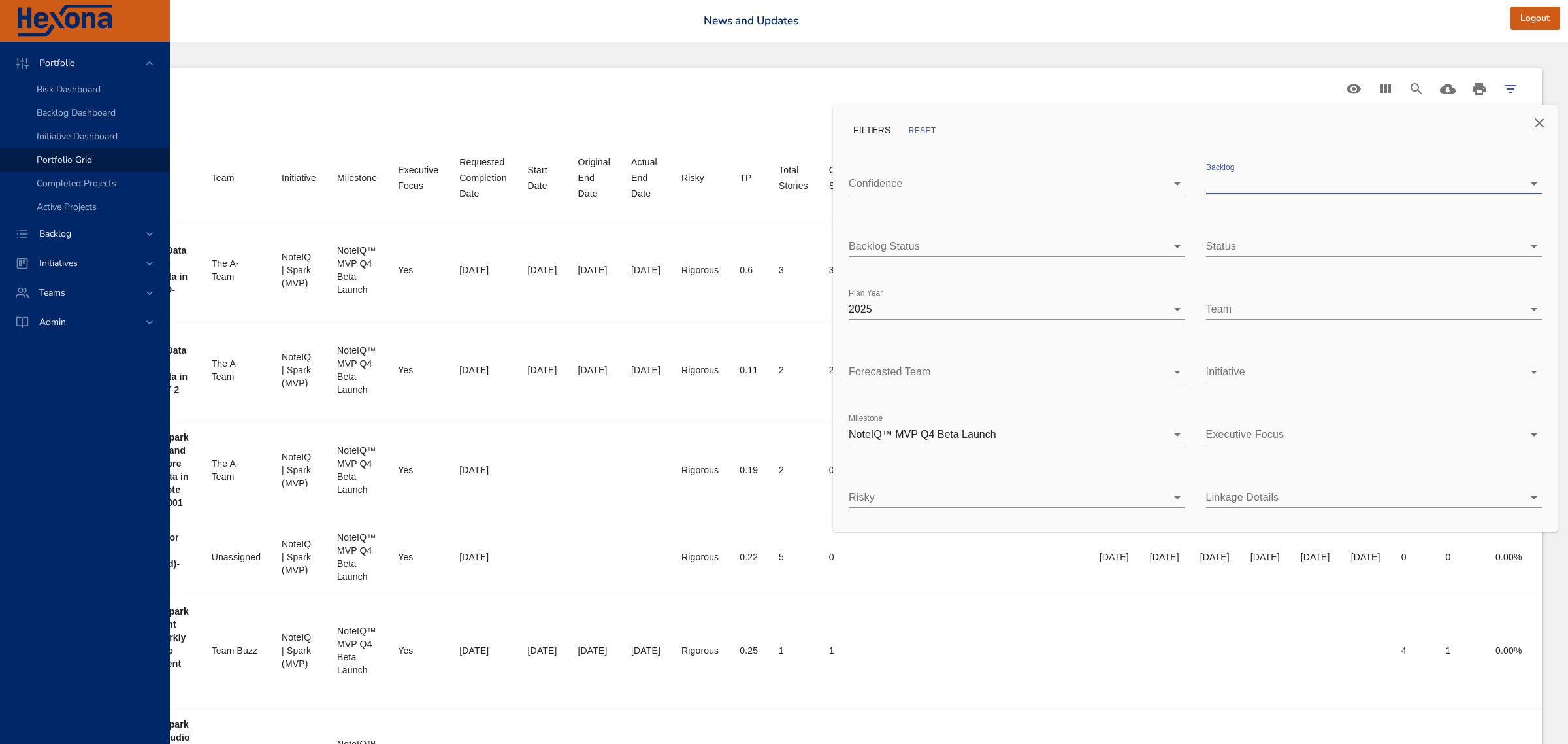
click at [1180, 245] on body "Portfolio Risk Dashboard Backlog Dashboard Initiative Dashboard Portfolio Grid …" at bounding box center [412, 372] width 1568 height 744
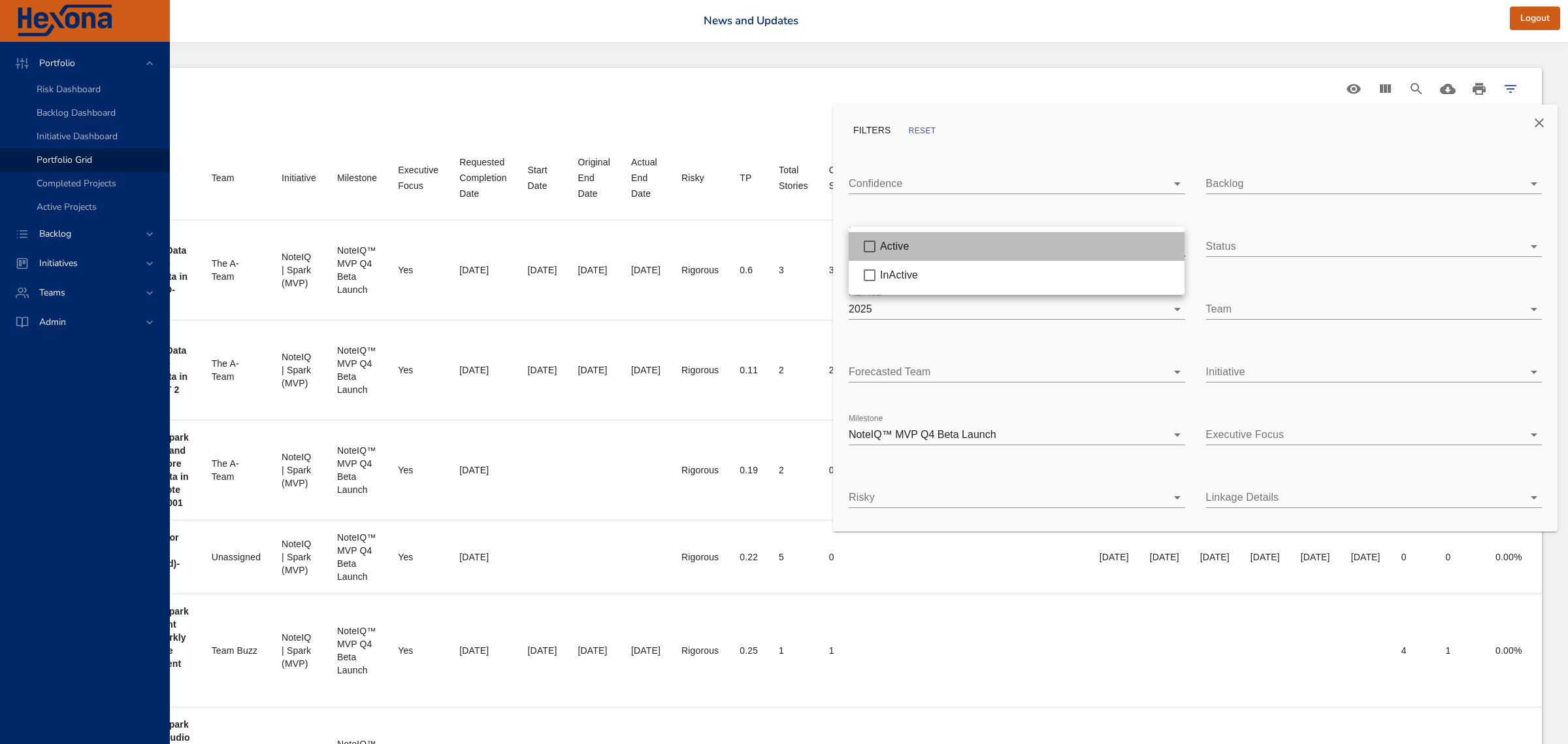
click at [886, 243] on span "Active" at bounding box center [894, 246] width 29 height 11
click at [1187, 128] on div at bounding box center [784, 372] width 1568 height 744
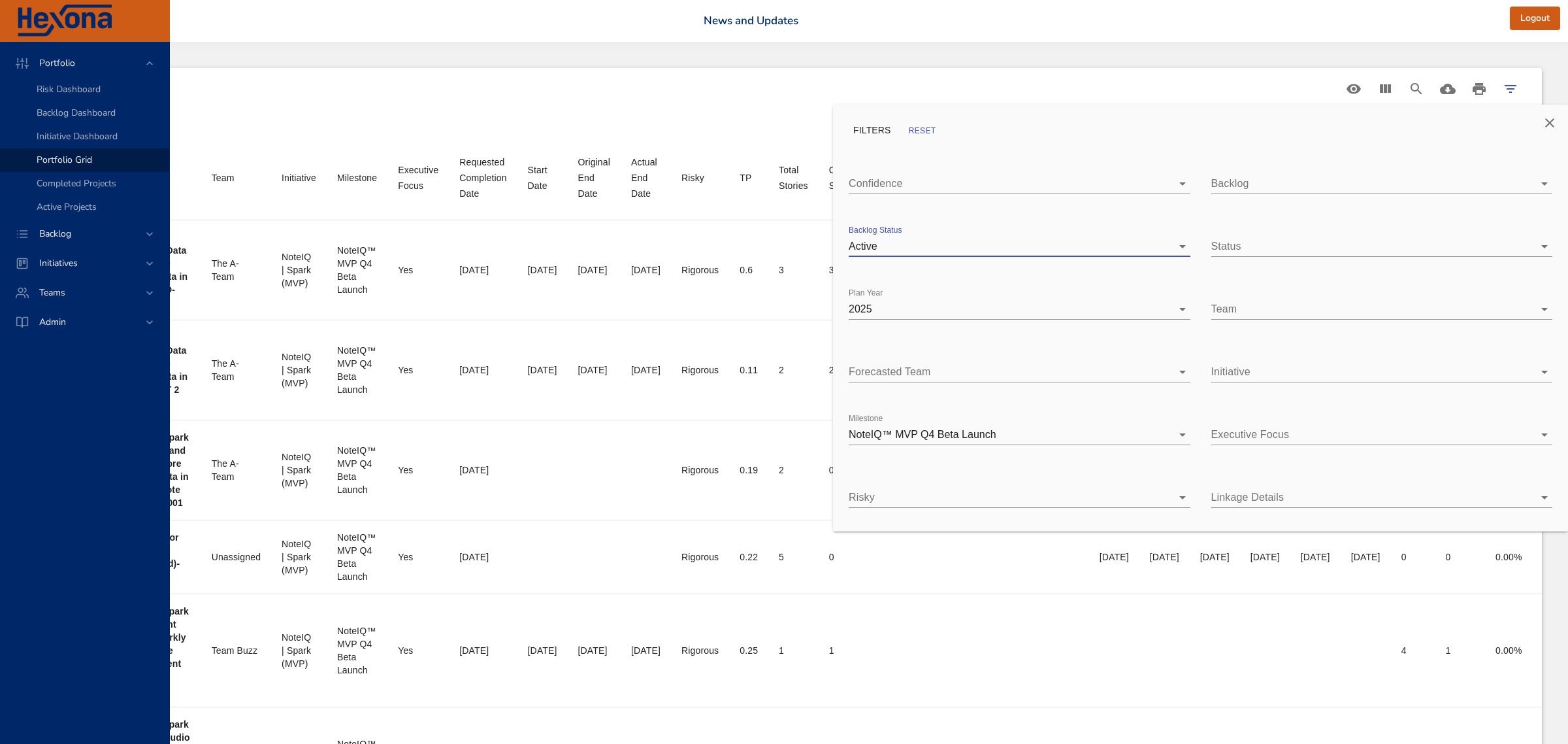
click at [1472, 123] on icon "Close" at bounding box center [1550, 123] width 9 height 9
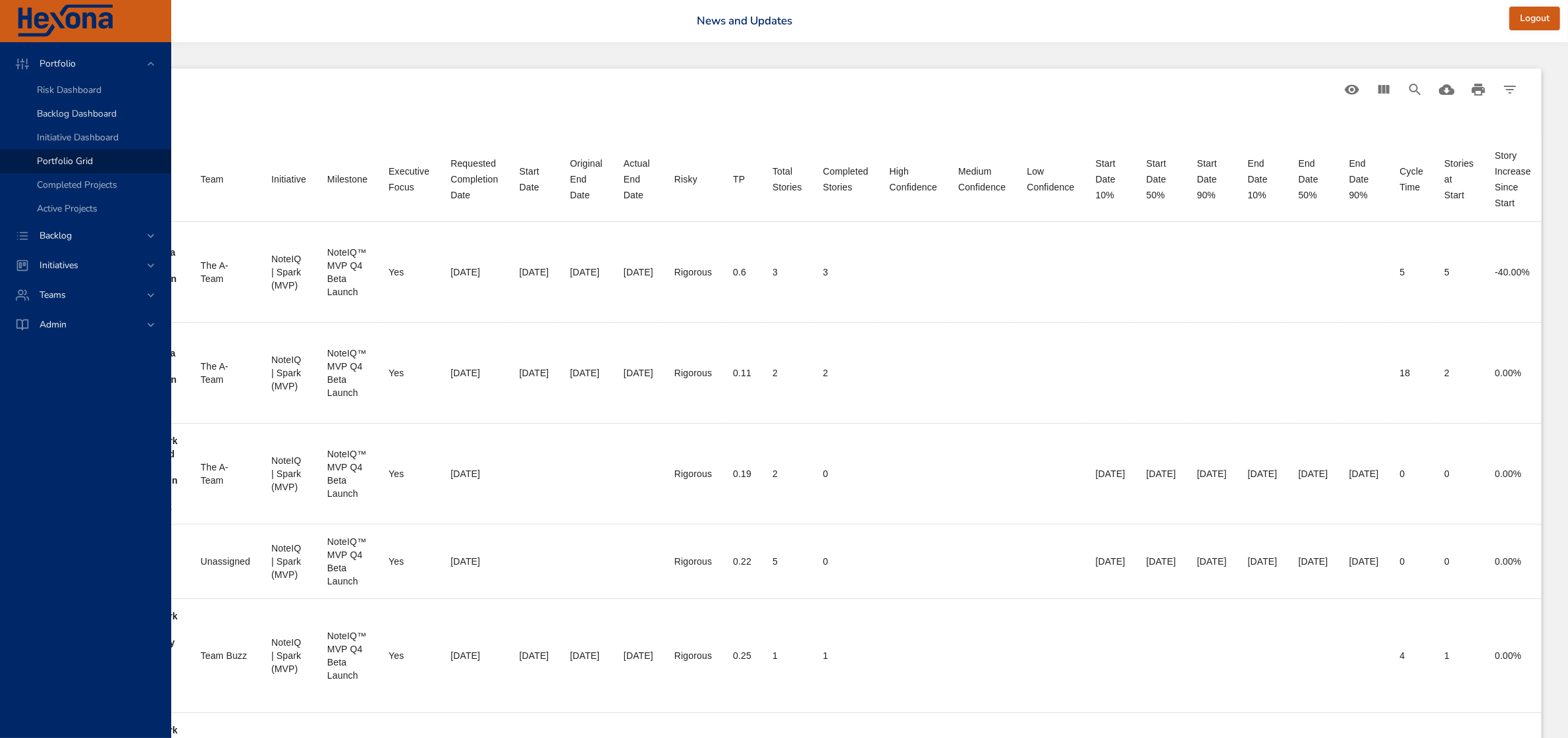
click at [68, 111] on span "Backlog Dashboard" at bounding box center [77, 114] width 80 height 13
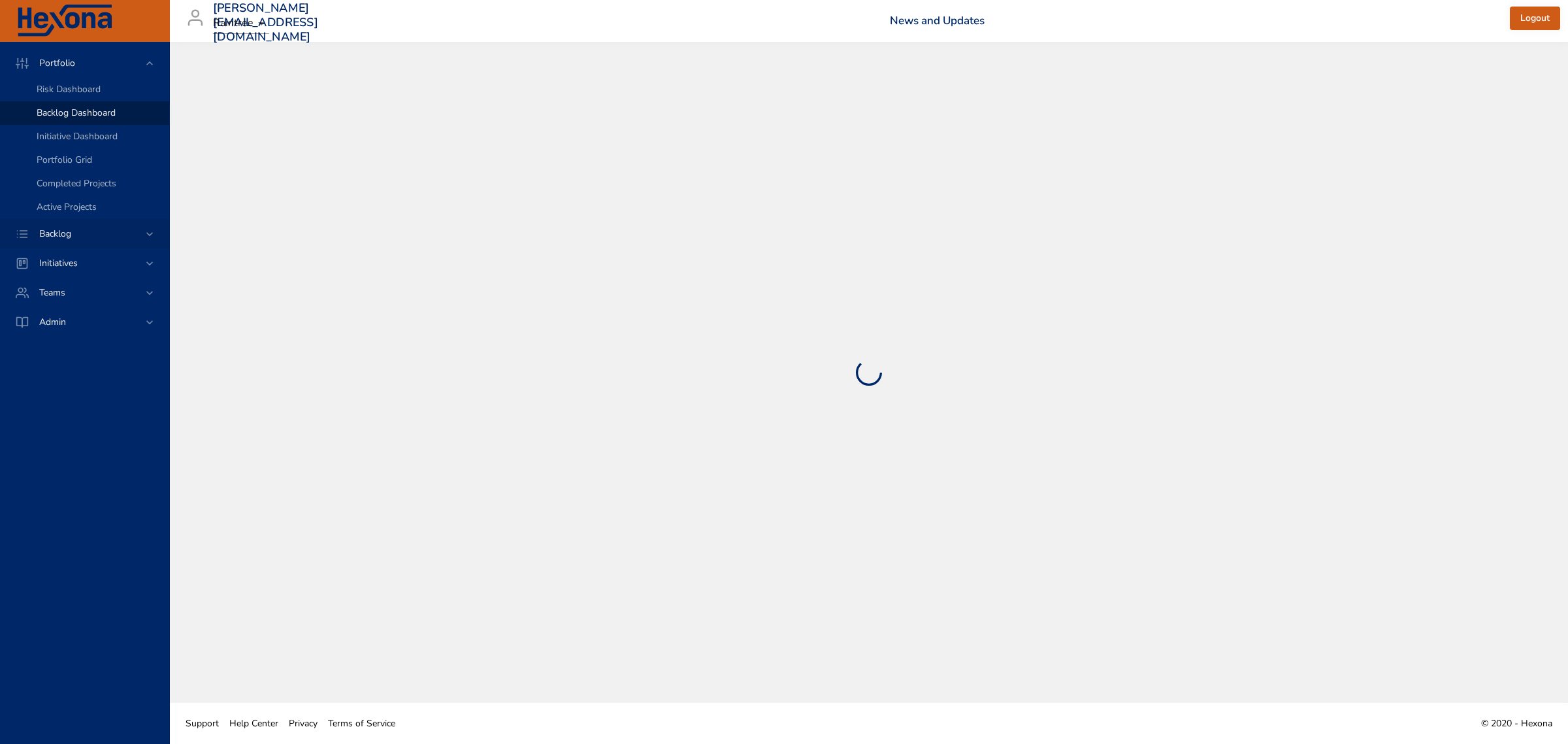
click at [66, 232] on span "Backlog" at bounding box center [55, 234] width 53 height 13
click at [64, 119] on span "Backlog Details" at bounding box center [68, 119] width 63 height 13
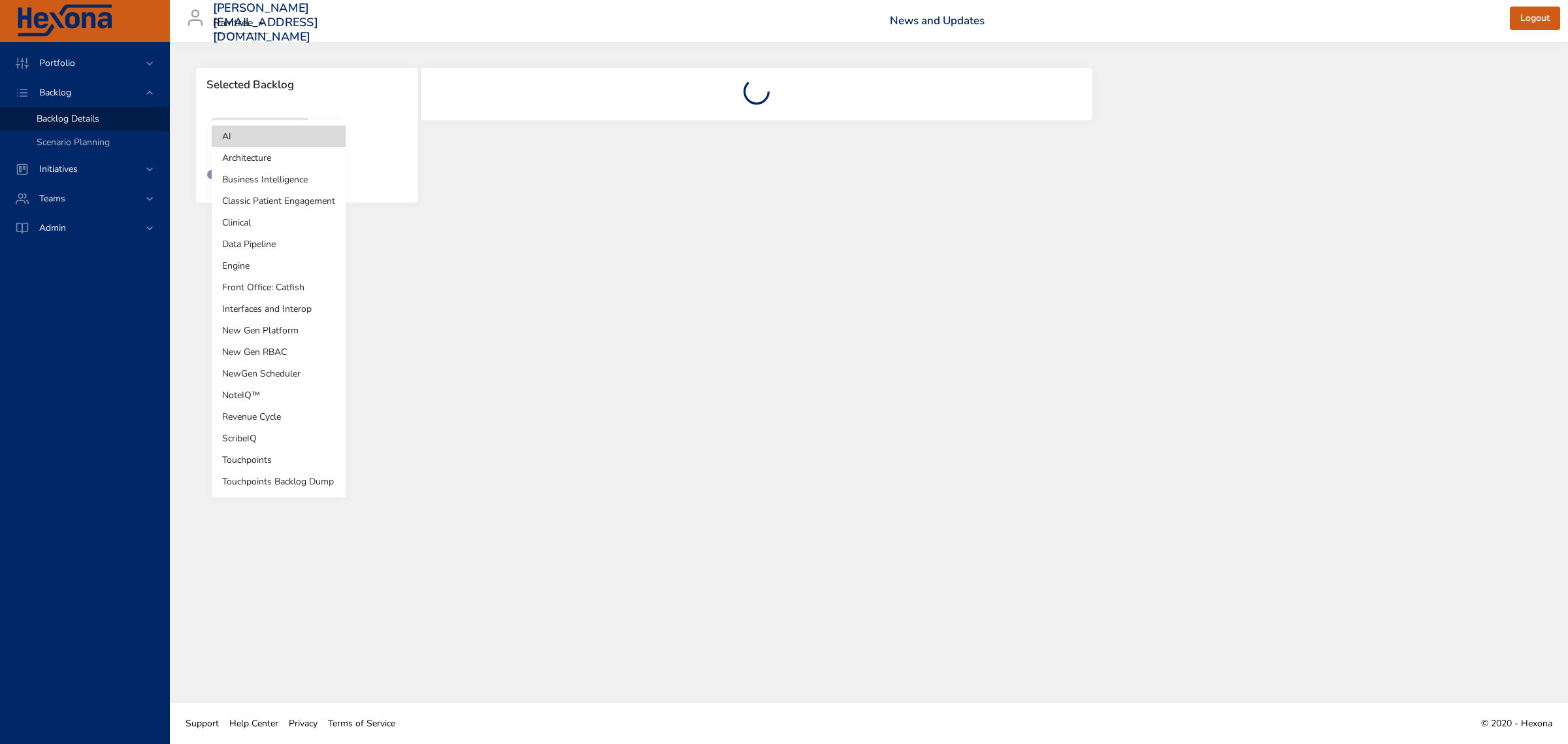
click at [269, 135] on body "Portfolio Backlog Backlog Details Scenario Planning Initiatives Teams Admin [PE…" at bounding box center [784, 372] width 1568 height 744
click at [285, 368] on li "NewGen Scheduler" at bounding box center [279, 373] width 134 height 21
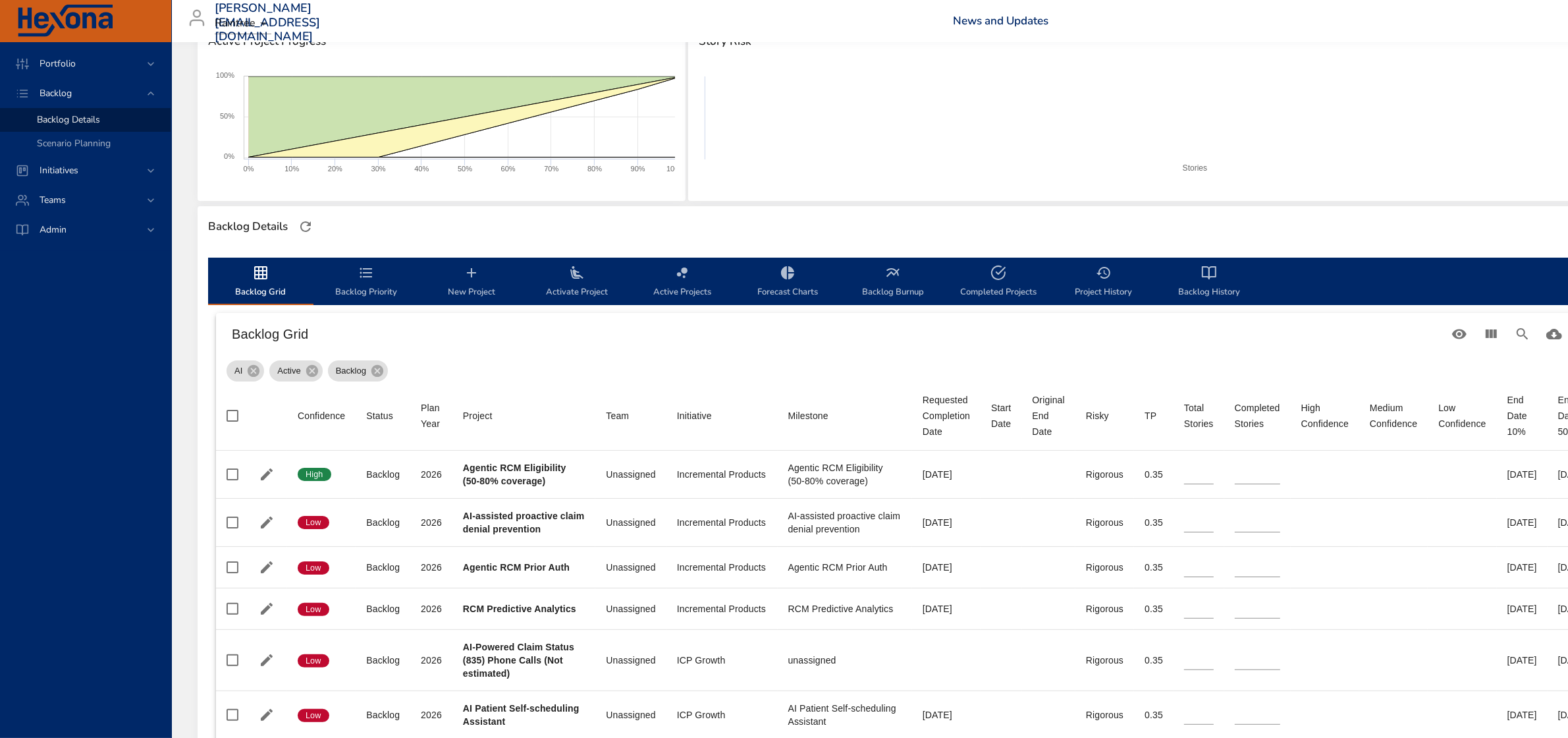
scroll to position [492, 0]
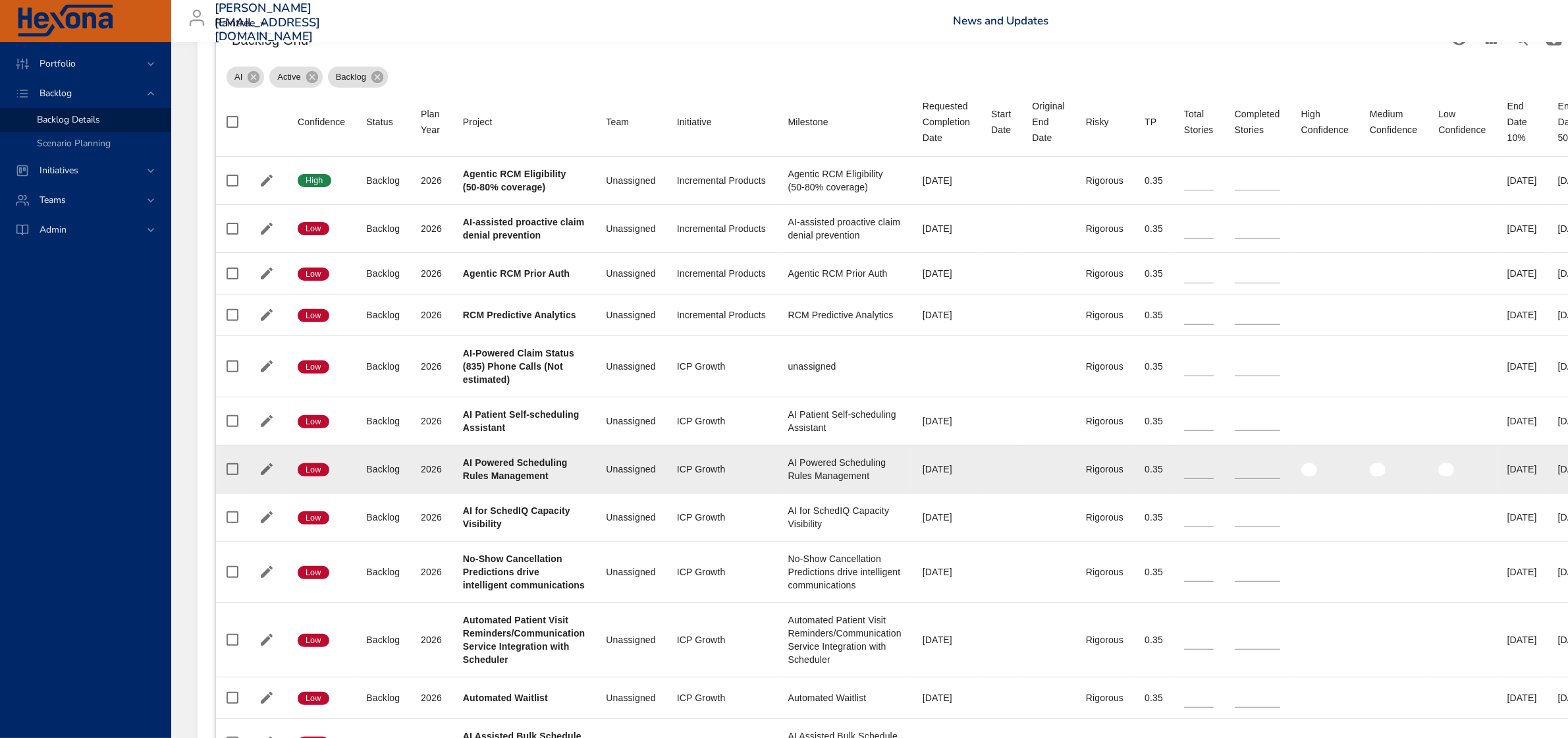
type input "*"
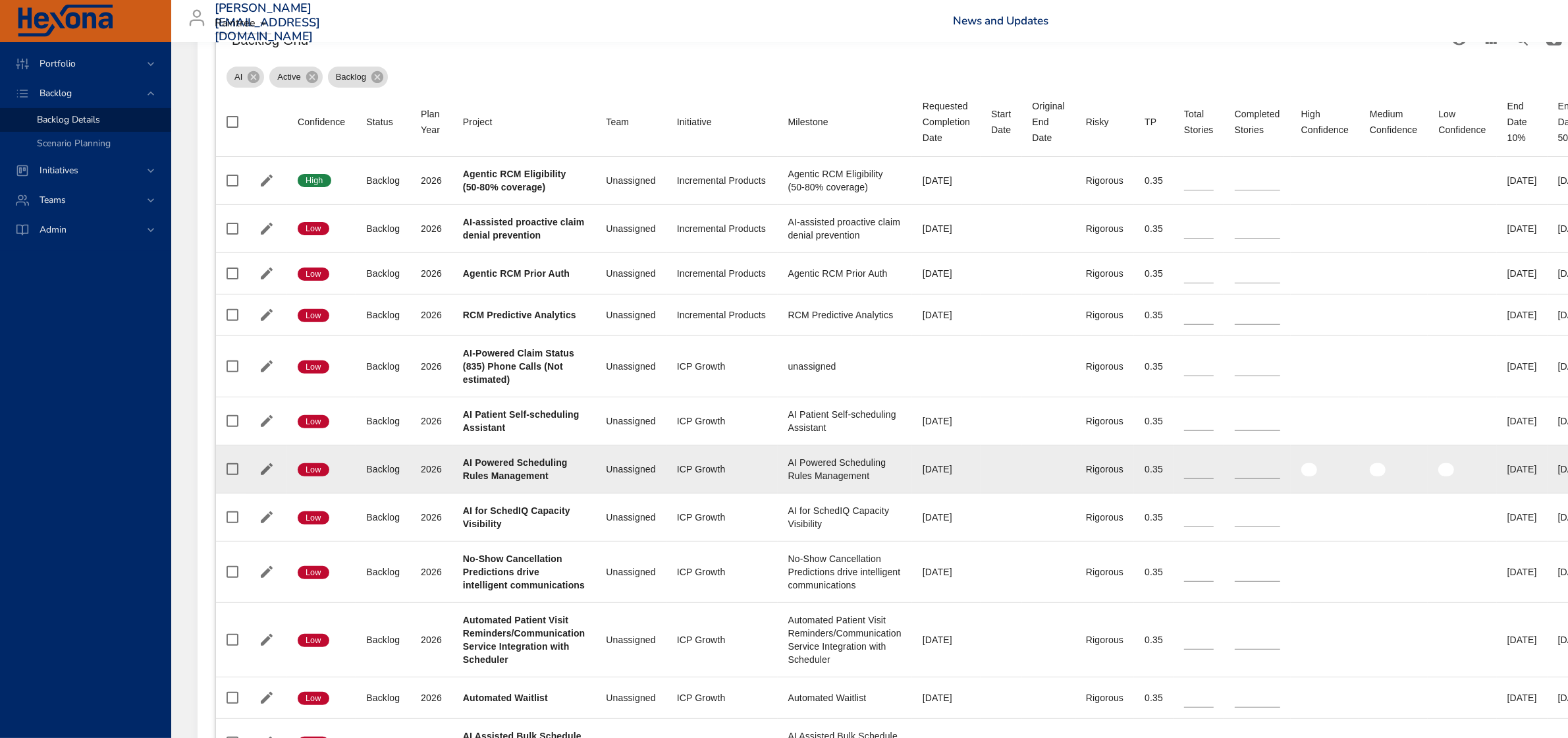
type input "*"
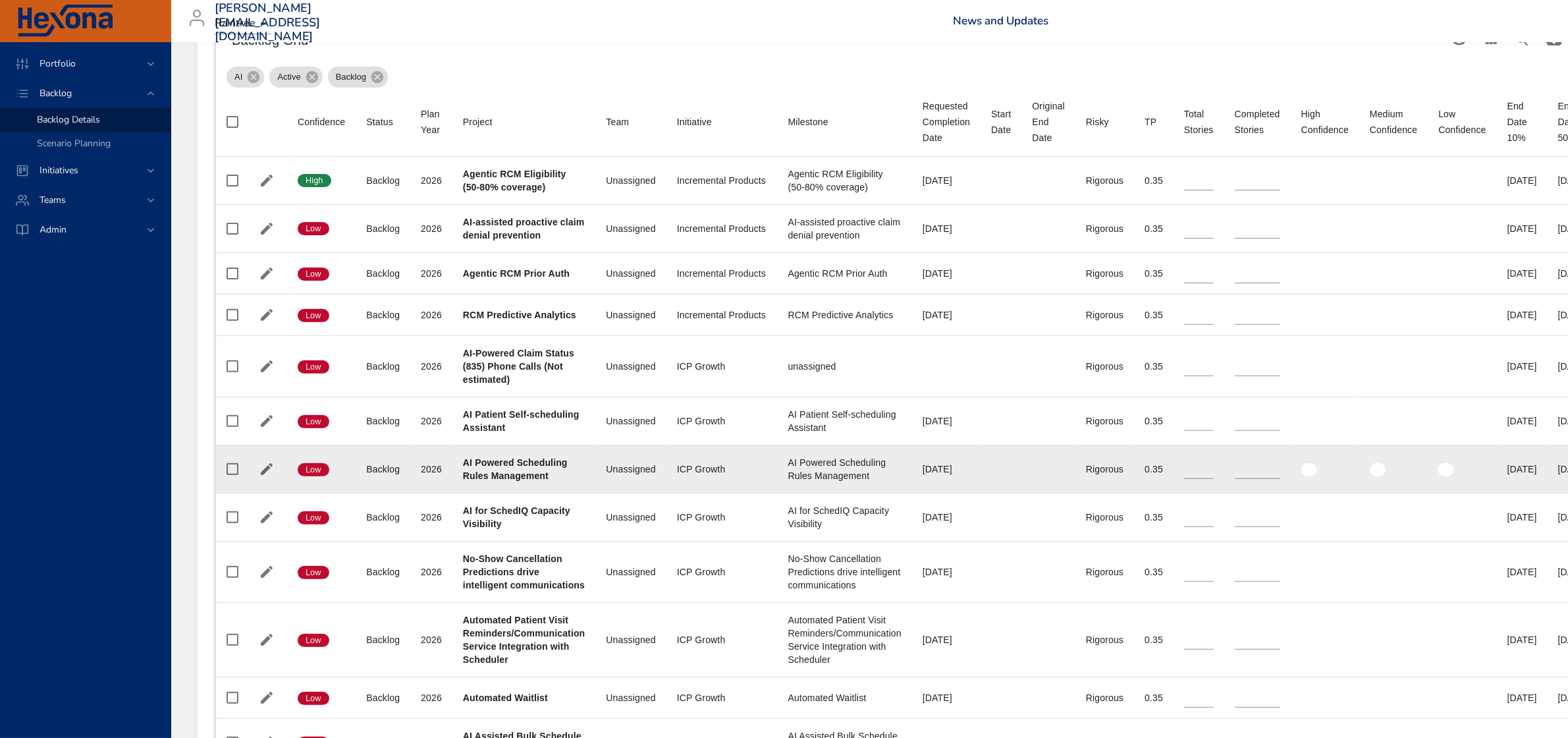
type input "*"
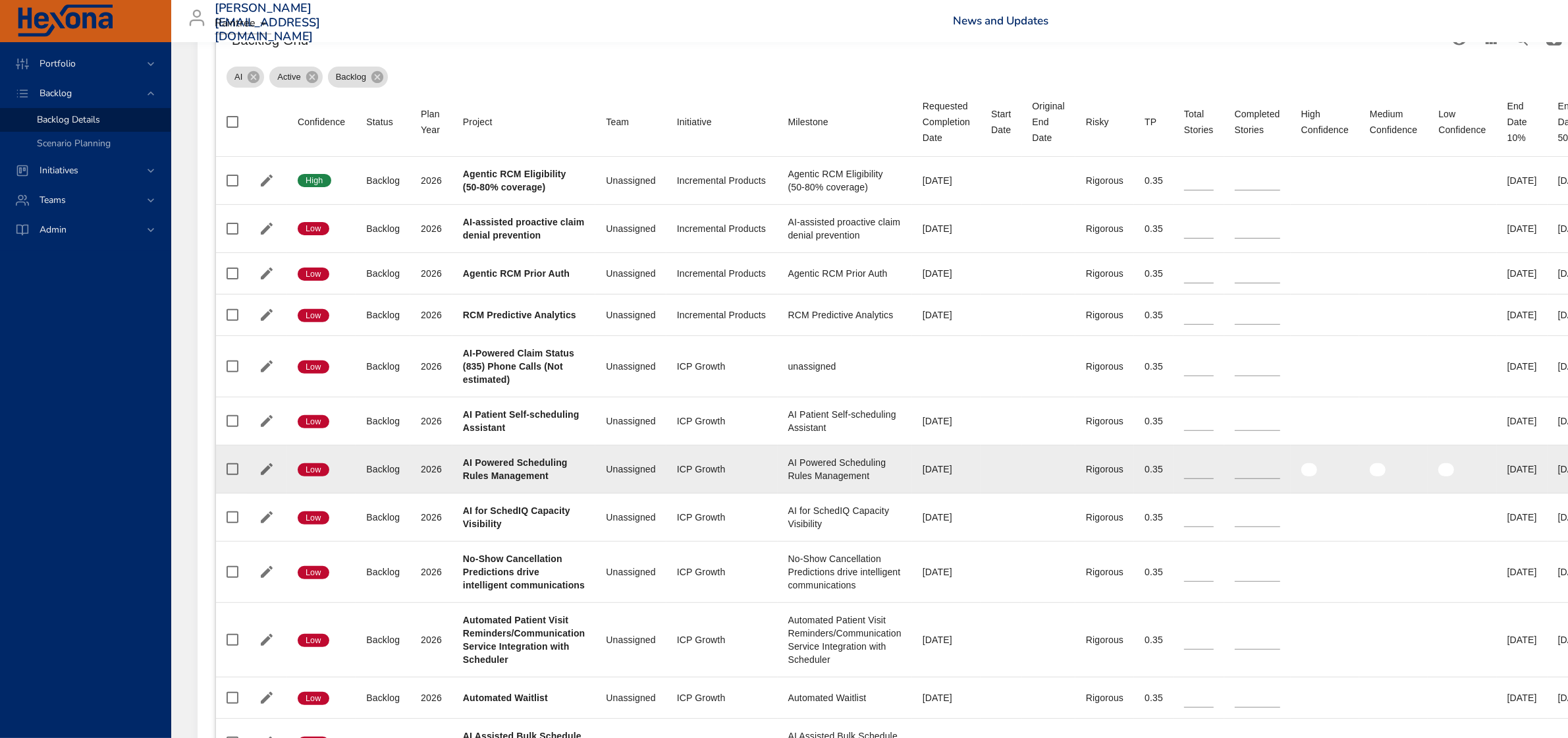
type input "*"
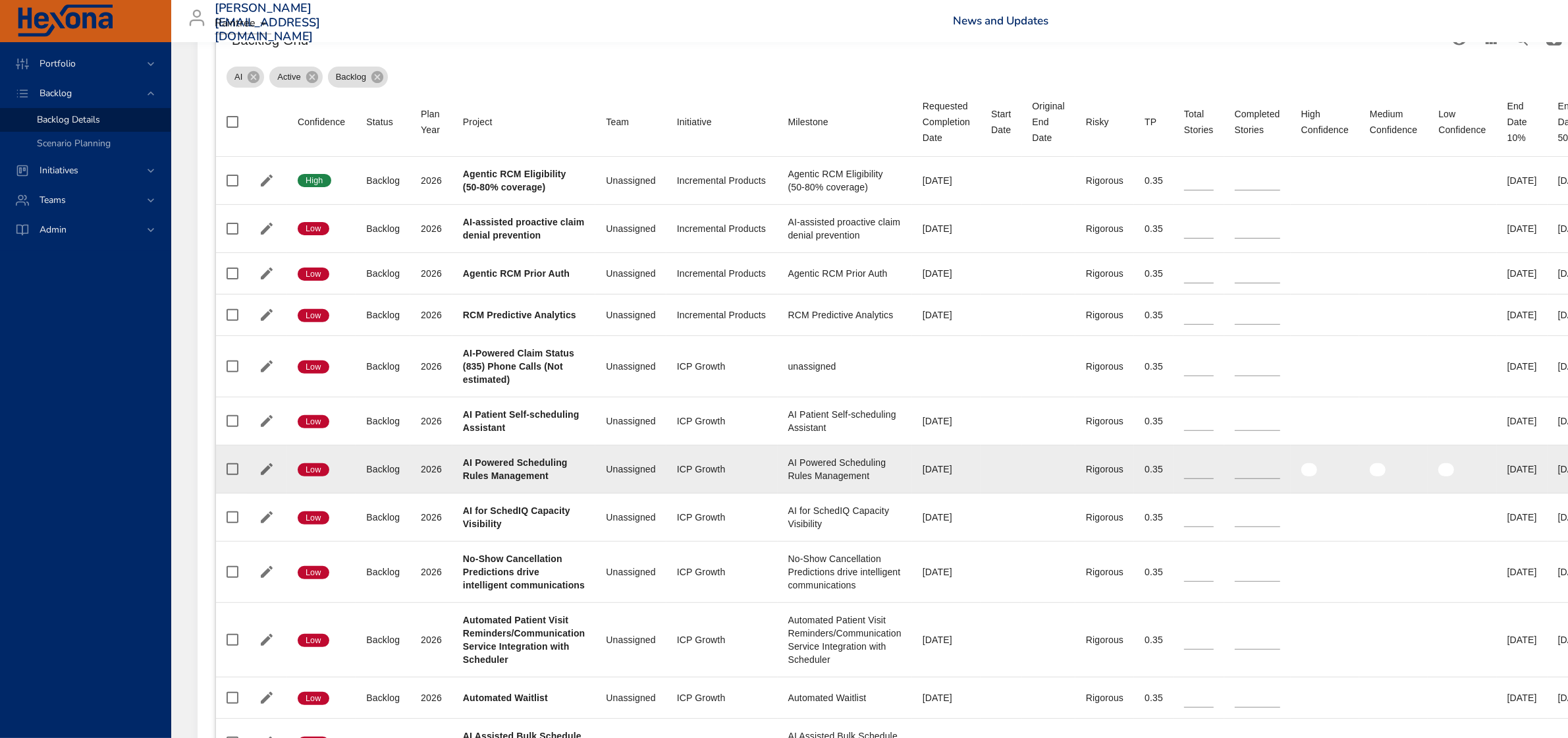
type input "*"
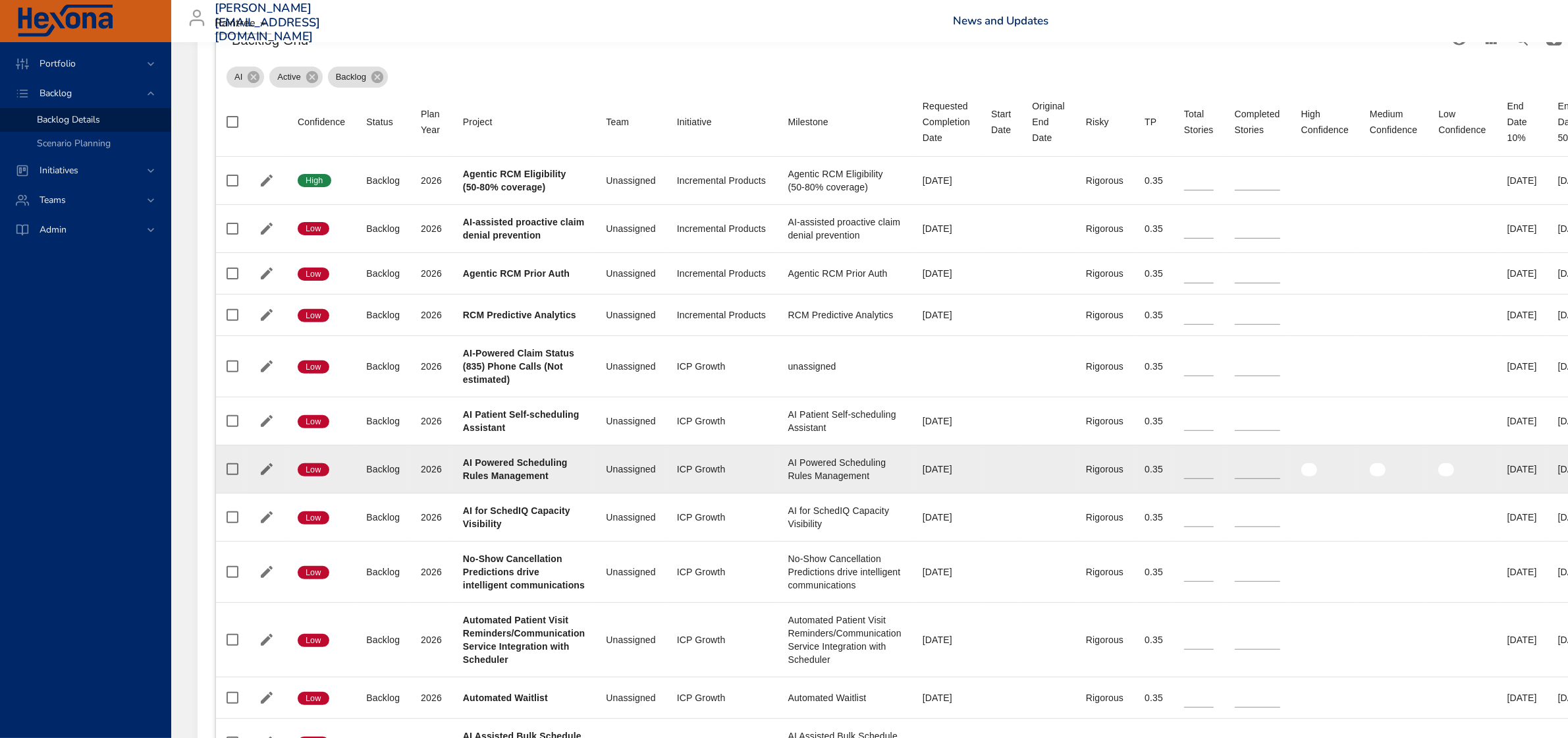
type input "*"
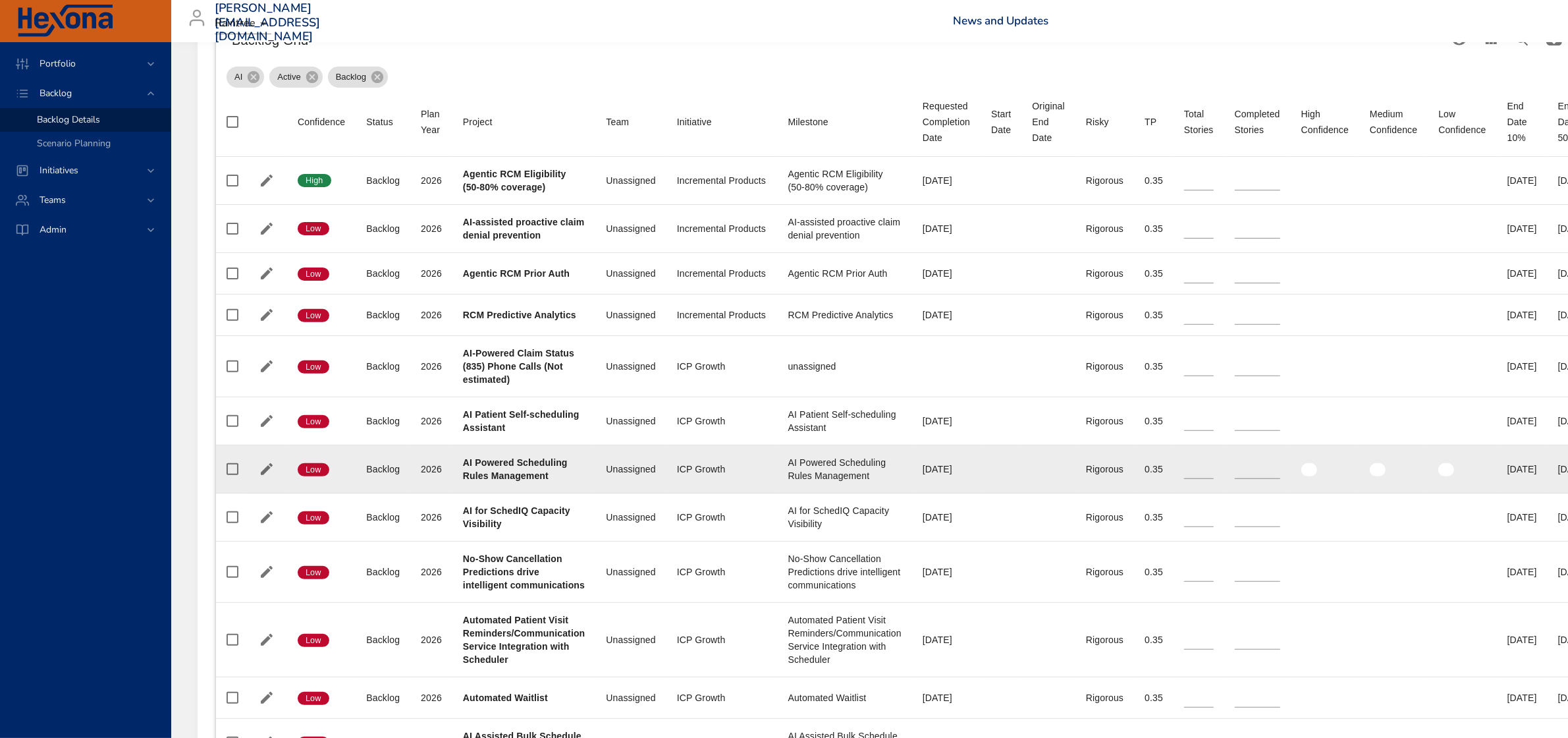
type input "*"
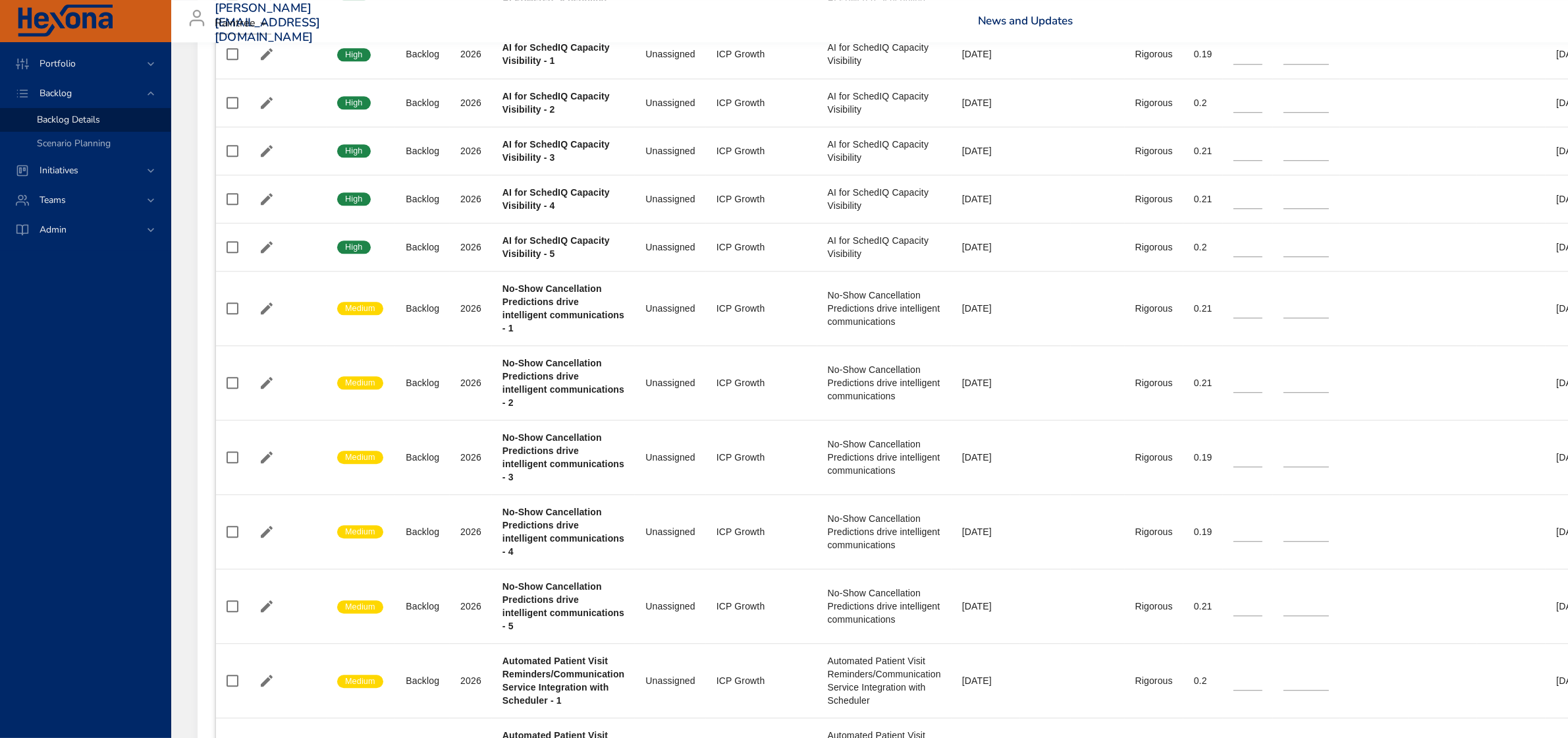
scroll to position [4180, 0]
